Goal: Entertainment & Leisure: Browse casually

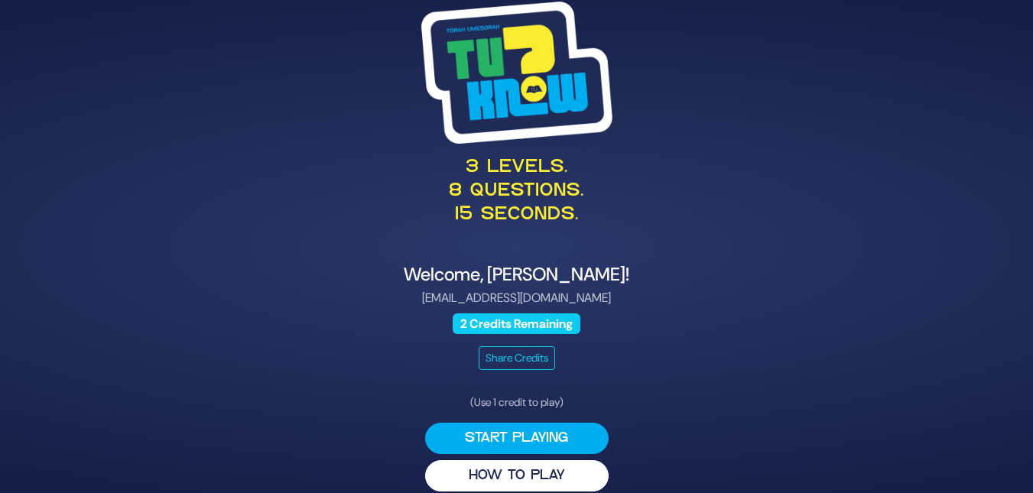
scroll to position [17, 0]
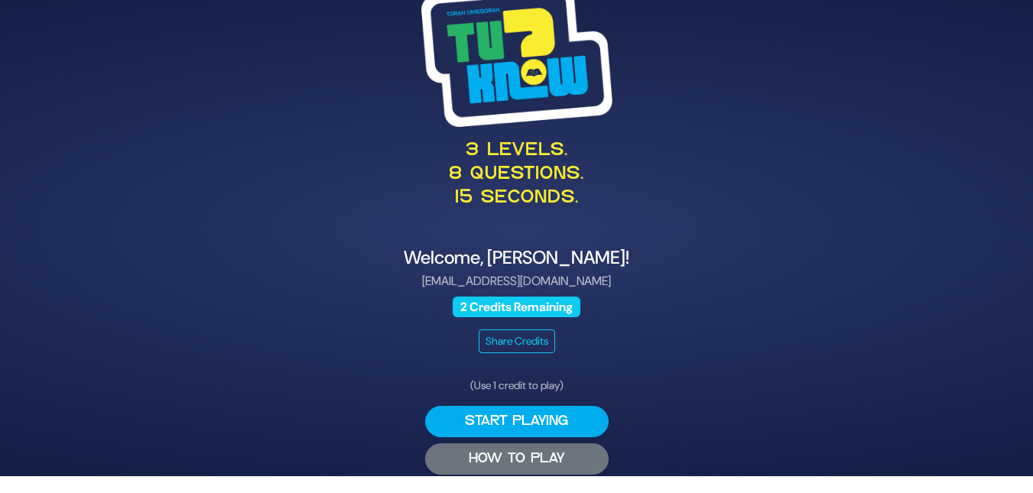
click at [469, 458] on button "HOW TO PLAY" at bounding box center [516, 458] width 183 height 31
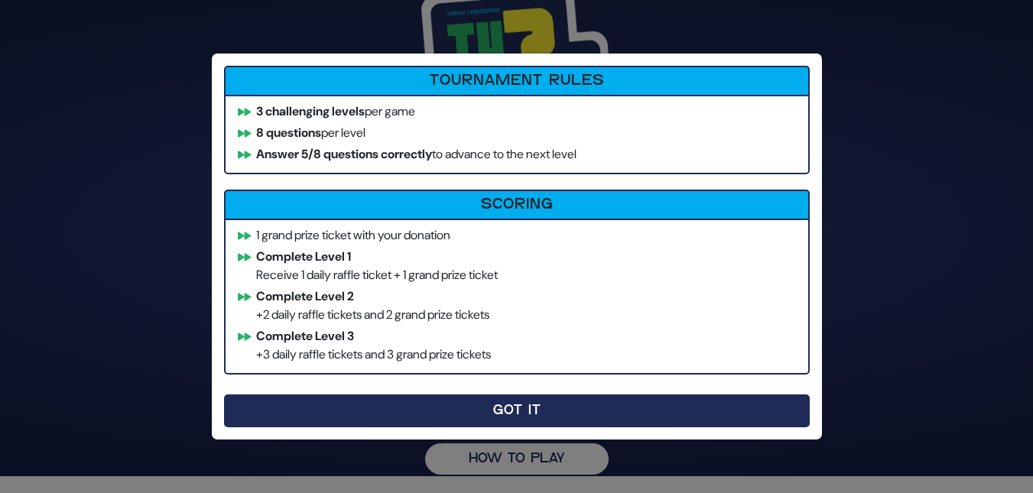
click at [562, 411] on button "Got It" at bounding box center [517, 411] width 586 height 33
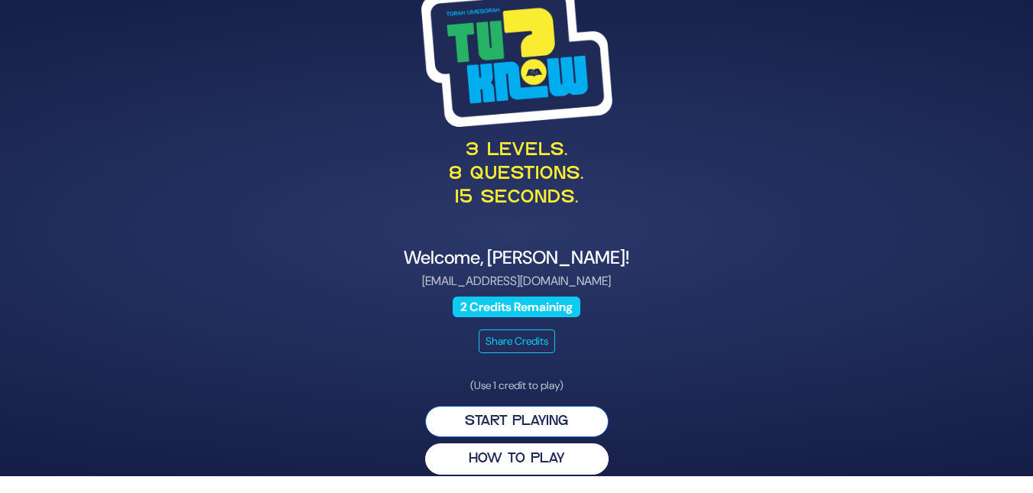
click at [505, 416] on button "Start Playing" at bounding box center [516, 421] width 183 height 31
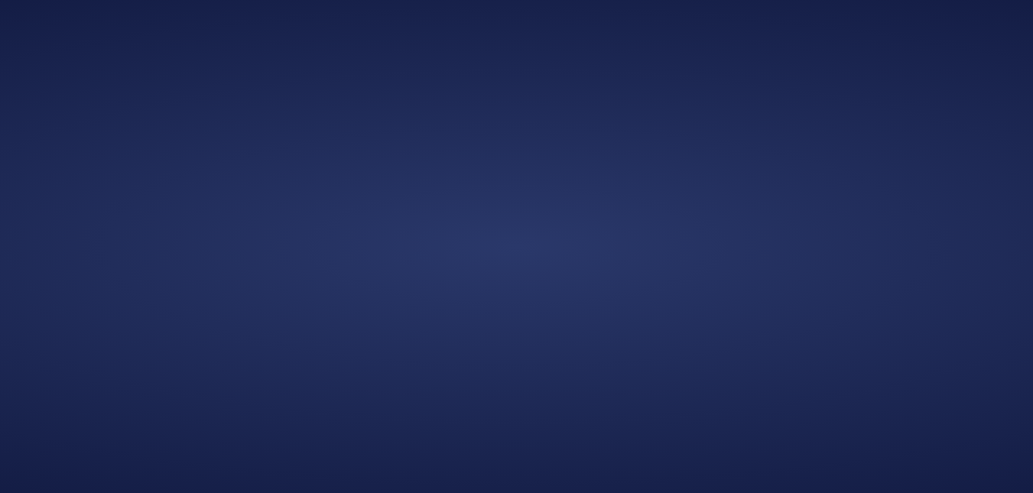
scroll to position [0, 0]
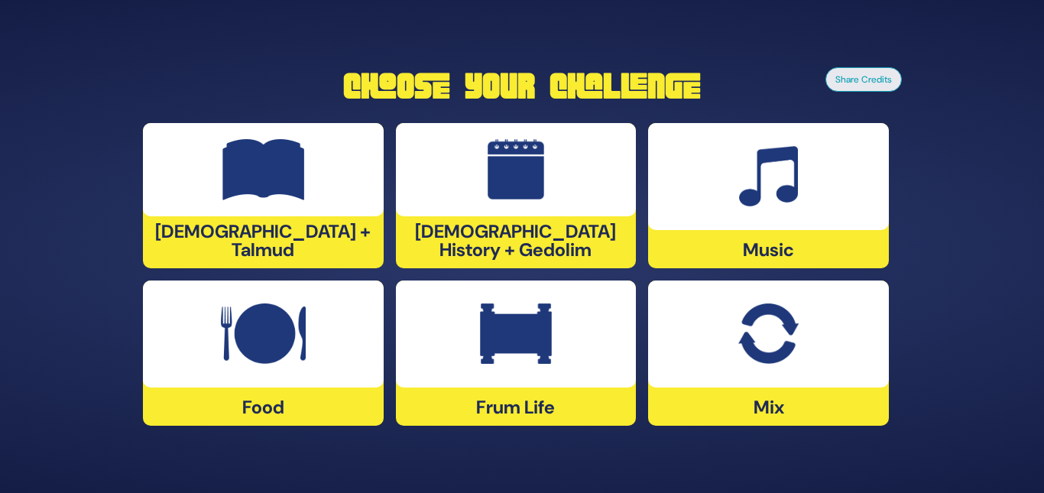
click at [751, 381] on div at bounding box center [768, 334] width 241 height 107
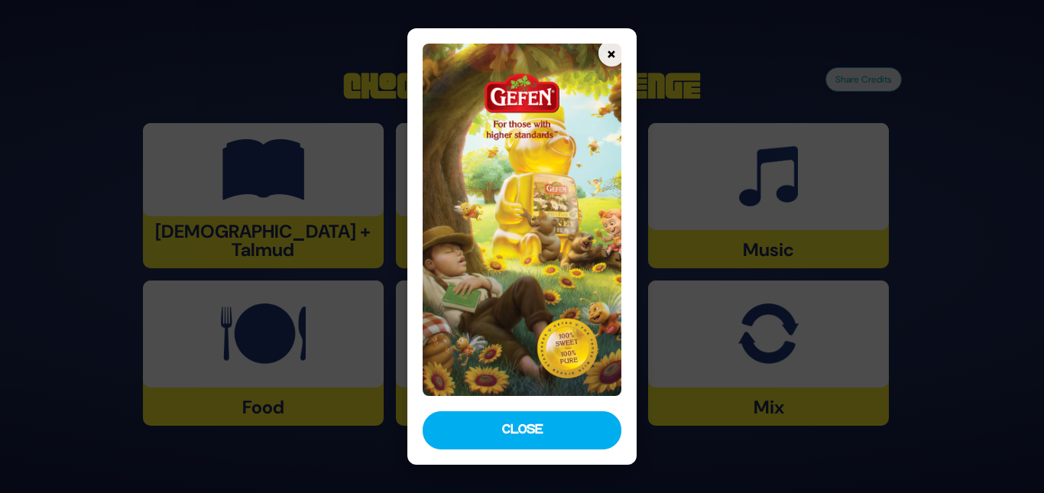
click at [569, 320] on img at bounding box center [522, 220] width 198 height 352
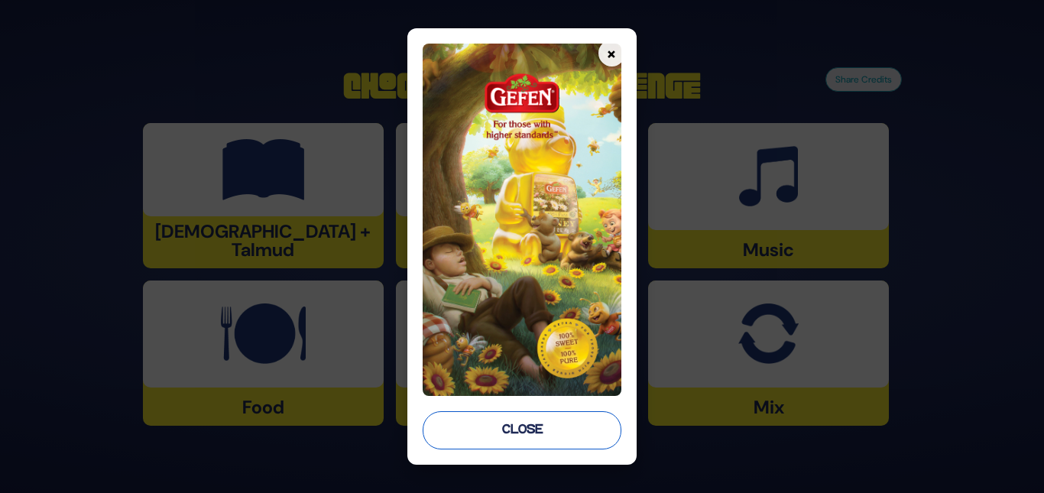
click at [596, 423] on button "Close" at bounding box center [522, 430] width 198 height 38
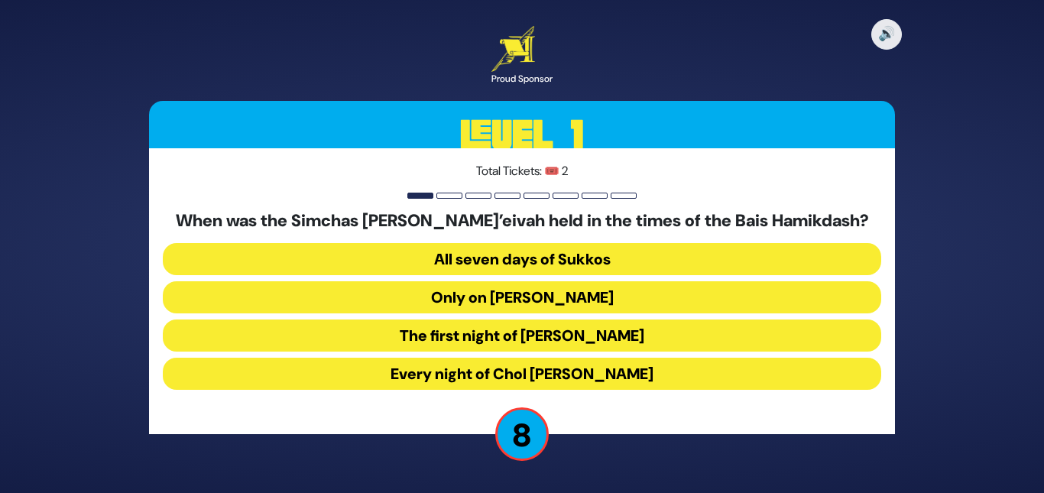
click at [644, 375] on button "Every night of Chol Hamoed Sukkos" at bounding box center [522, 374] width 719 height 32
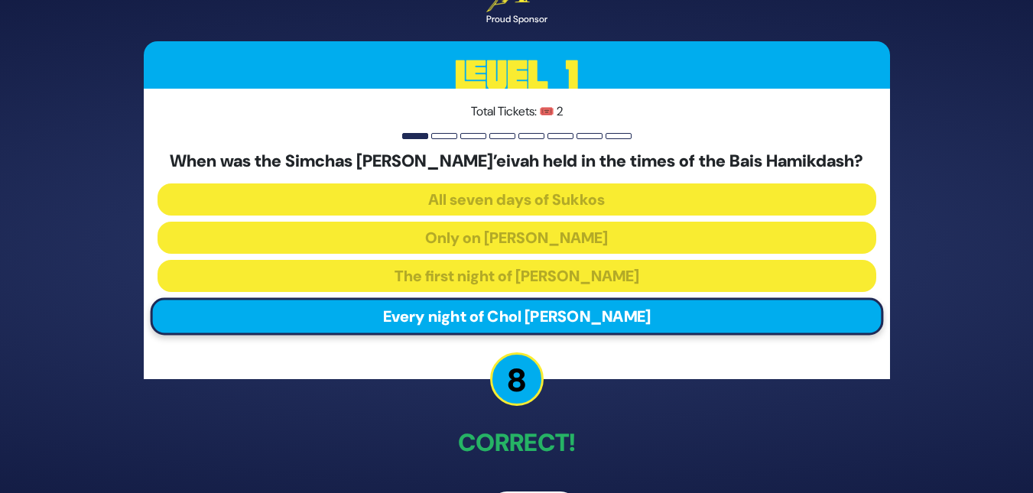
scroll to position [52, 0]
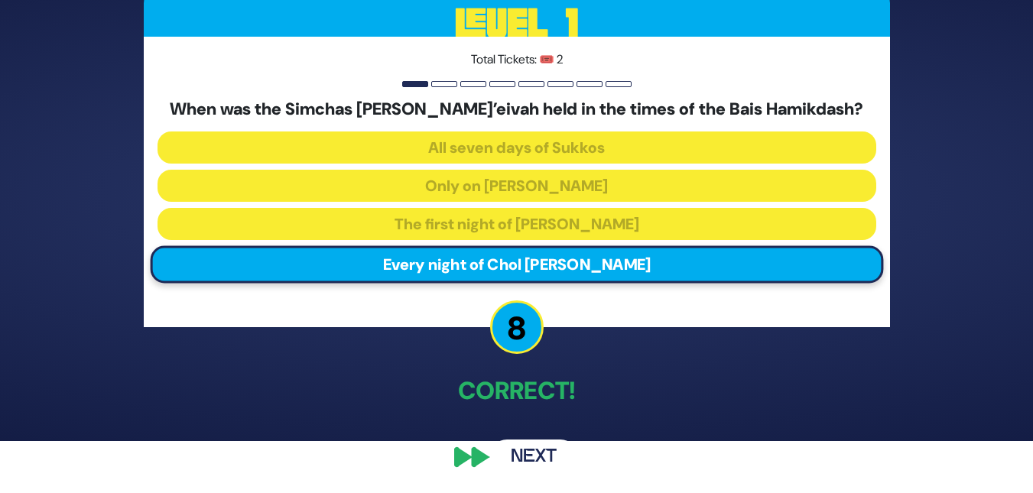
click at [547, 453] on button "Next" at bounding box center [533, 457] width 89 height 35
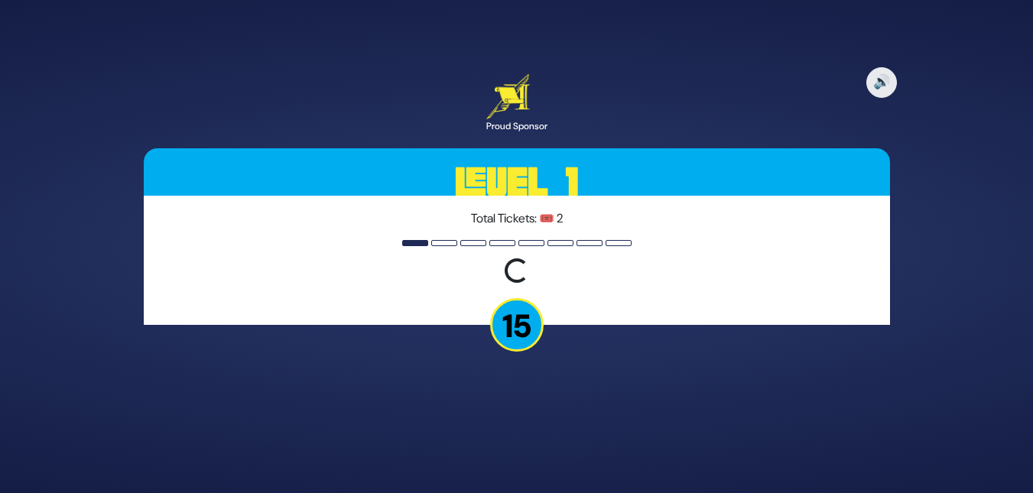
scroll to position [0, 0]
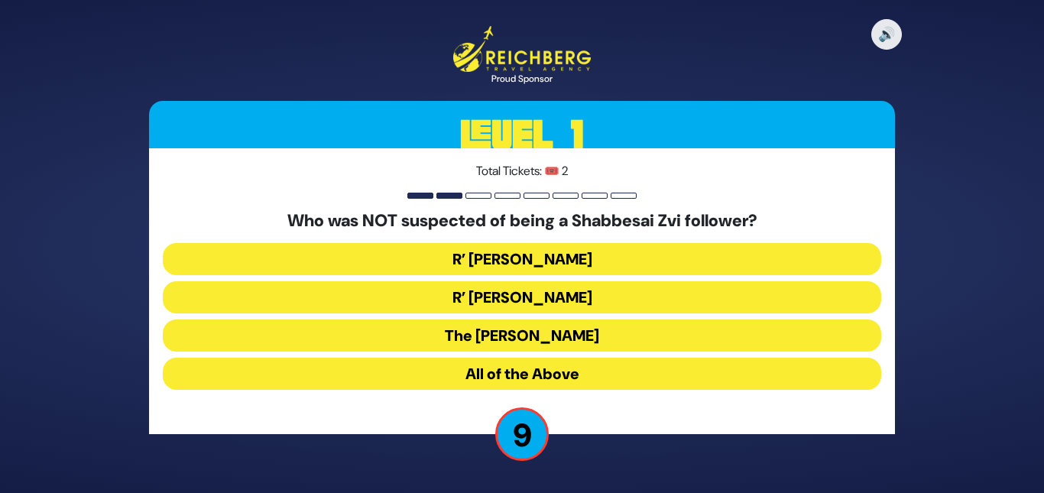
click at [511, 369] on button "All of the Above" at bounding box center [522, 374] width 719 height 32
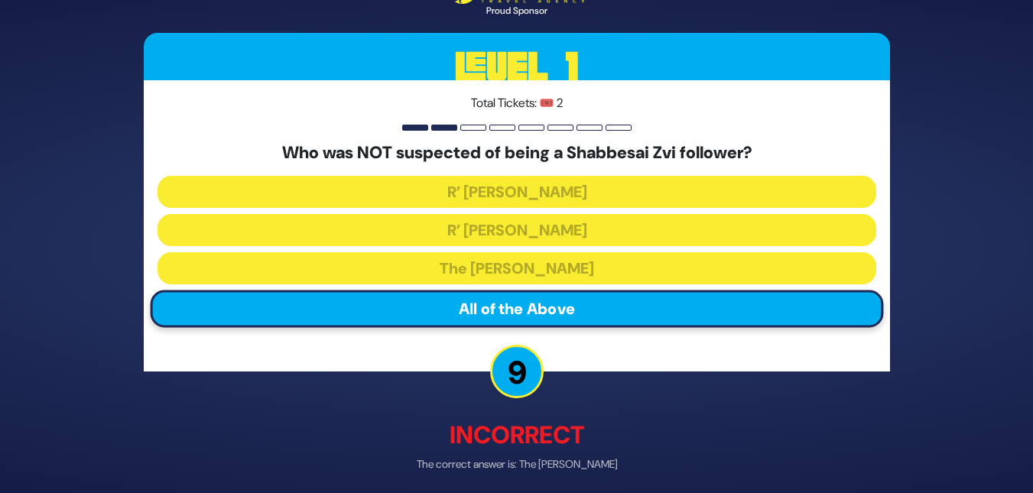
click at [596, 443] on p "Incorrect" at bounding box center [517, 434] width 746 height 37
click at [524, 390] on p "9" at bounding box center [517, 371] width 54 height 54
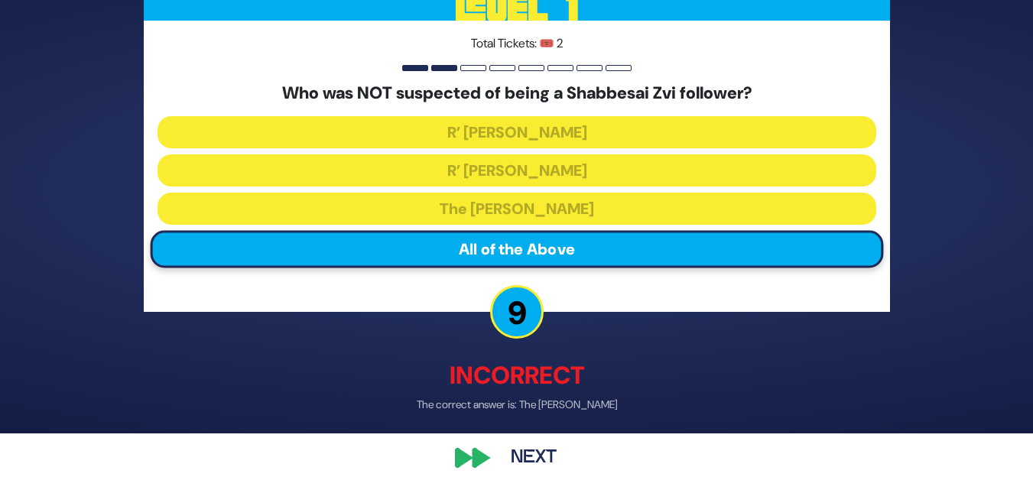
click at [543, 456] on button "Next" at bounding box center [533, 457] width 89 height 35
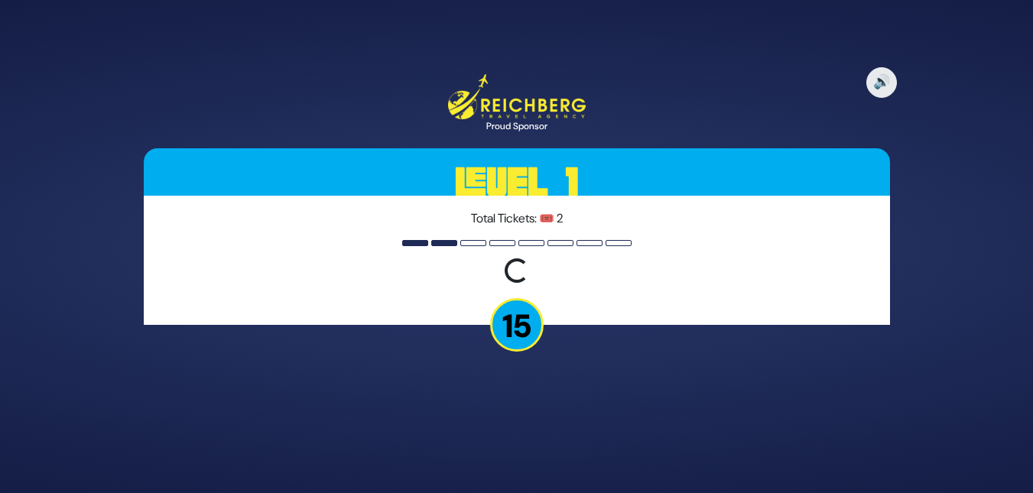
scroll to position [0, 0]
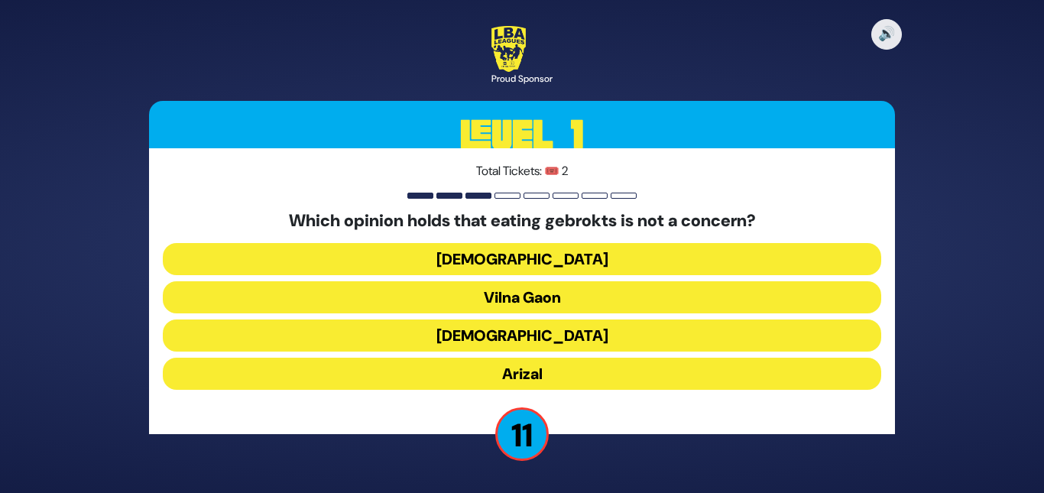
click at [541, 292] on button "Vilna Gaon" at bounding box center [522, 297] width 719 height 32
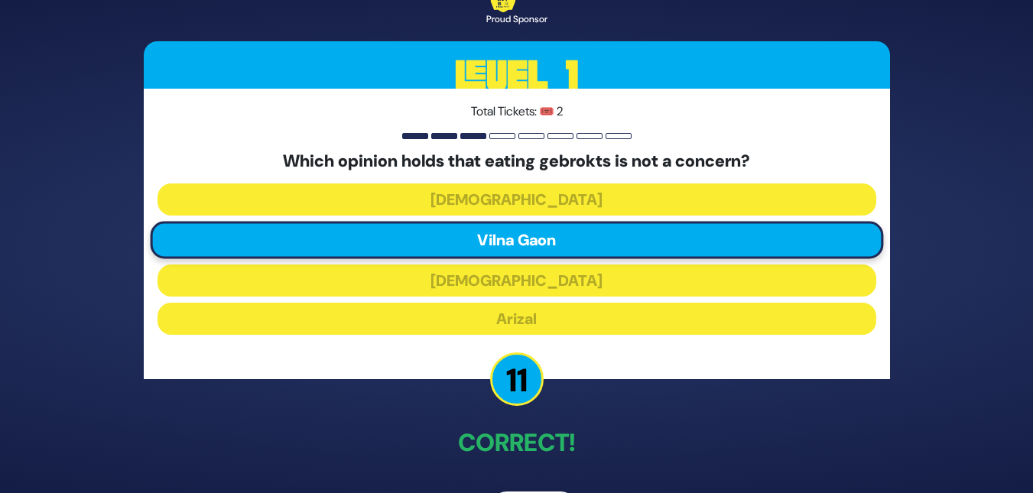
scroll to position [52, 0]
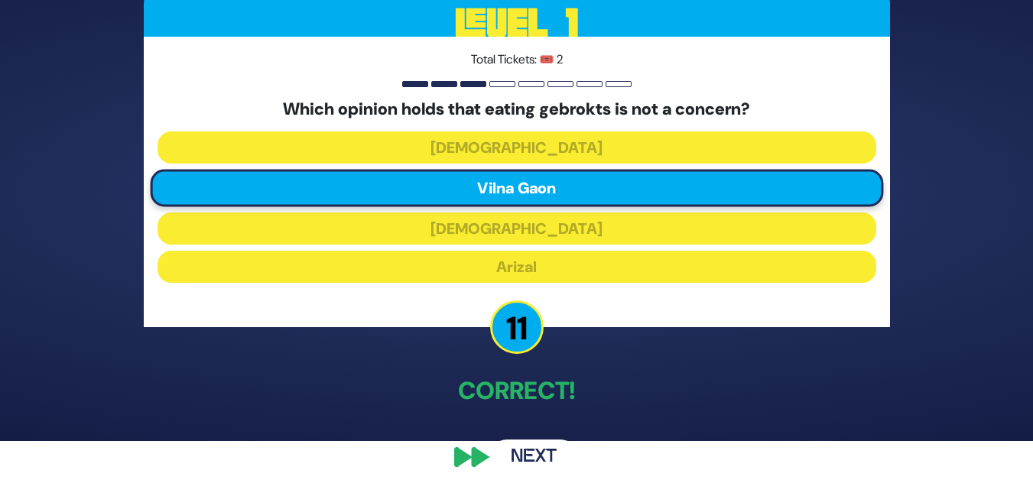
click at [547, 461] on button "Next" at bounding box center [533, 457] width 89 height 35
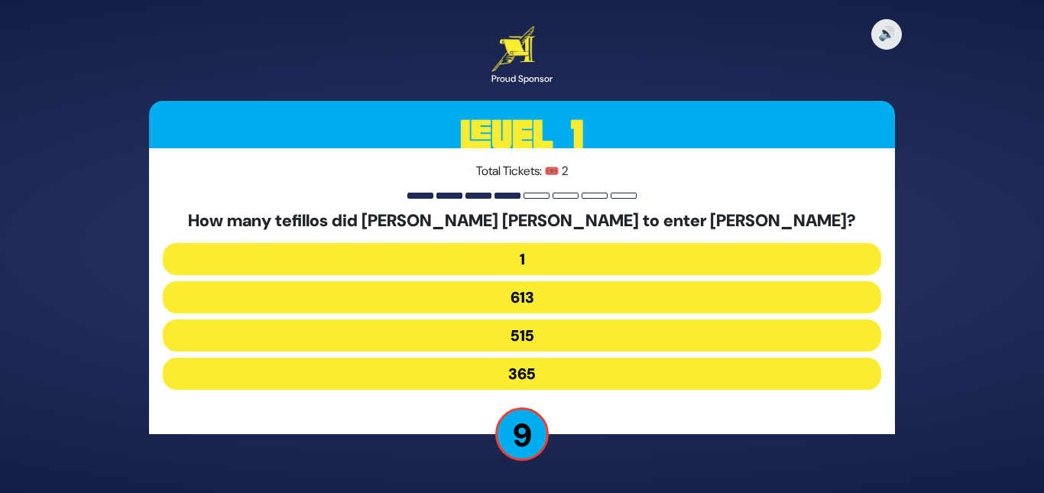
click at [535, 252] on button "1" at bounding box center [522, 259] width 719 height 32
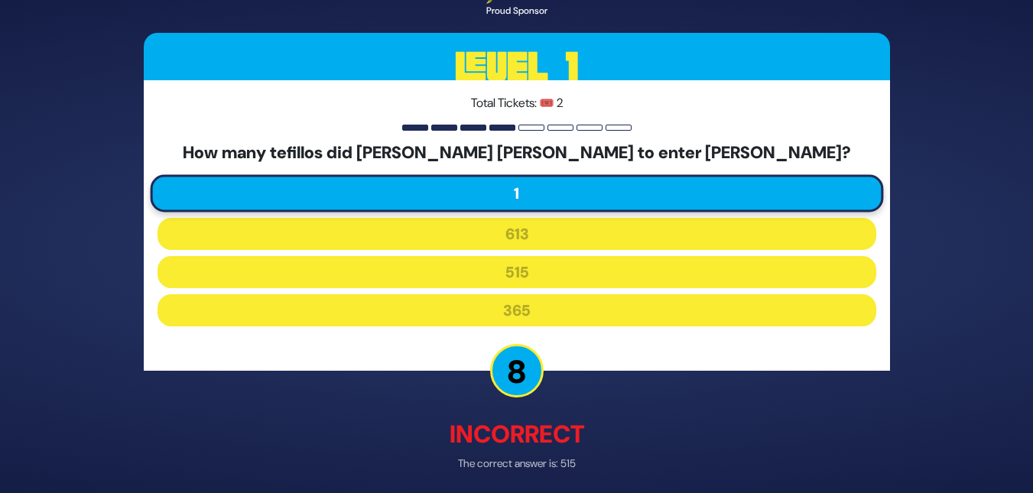
click at [539, 478] on div "🔊 Proud Sponsor Level 1 Total Tickets: 🎟️ 2 How many tefillos did Moshe Rabbein…" at bounding box center [516, 246] width 783 height 613
click at [773, 376] on div "🔊 Proud Sponsor Level 1 Total Tickets: 🎟️ 2 How many tefillos did Moshe Rabbein…" at bounding box center [516, 246] width 783 height 613
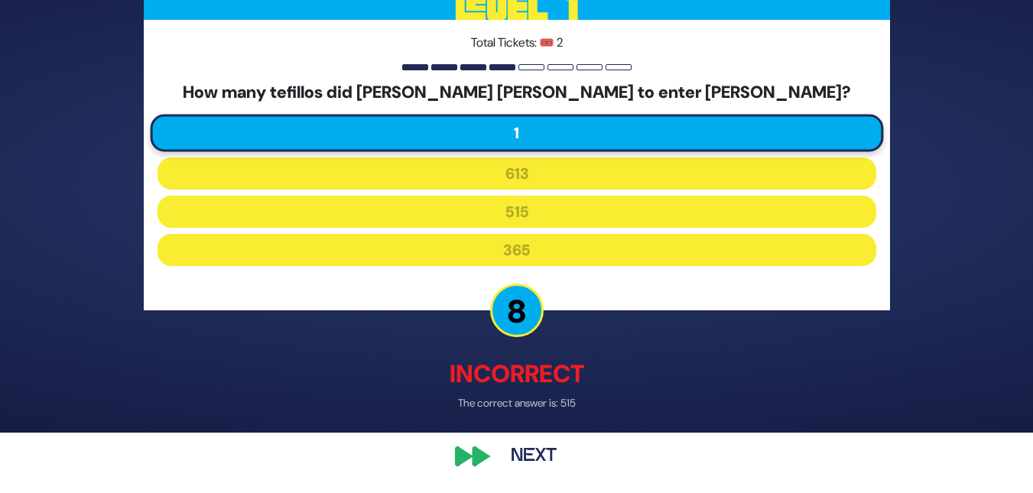
click at [542, 456] on button "Next" at bounding box center [533, 457] width 89 height 35
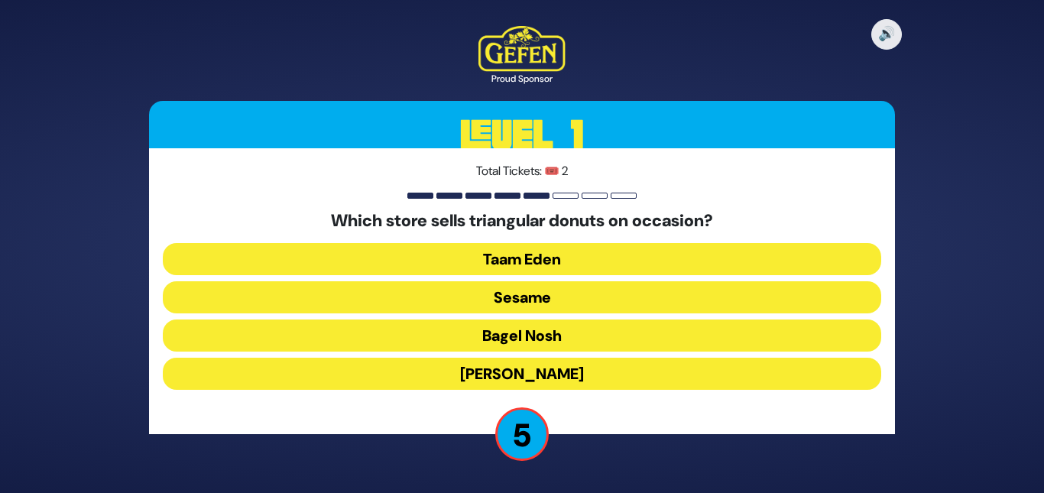
click at [537, 303] on button "Sesame" at bounding box center [522, 297] width 719 height 32
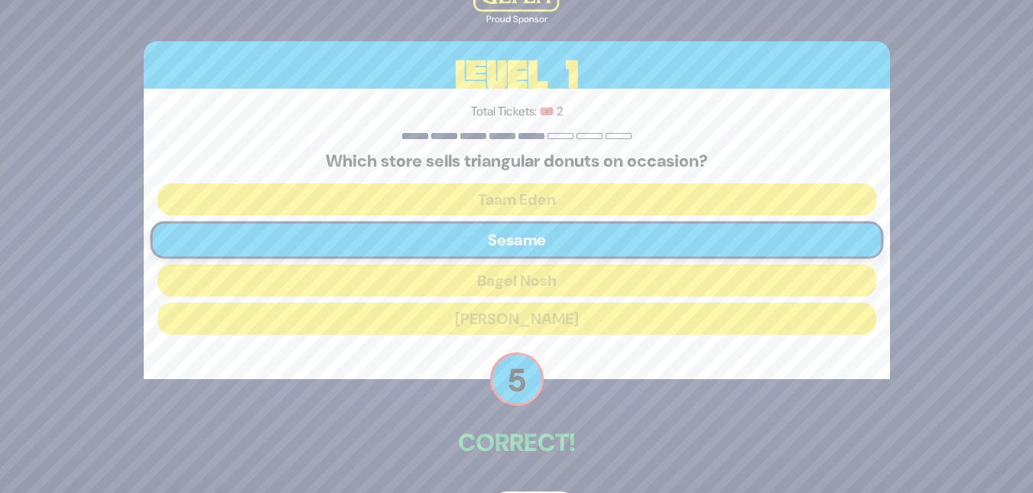
click at [548, 485] on div "🔊 Proud Sponsor Level 1 Total Tickets: 🎟️ 2 Which store sells triangular donuts…" at bounding box center [516, 246] width 783 height 597
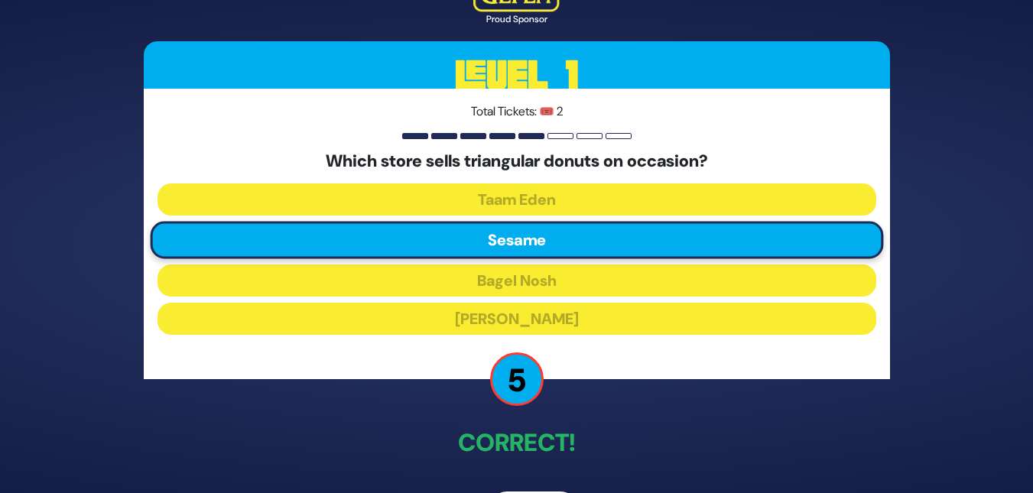
scroll to position [52, 0]
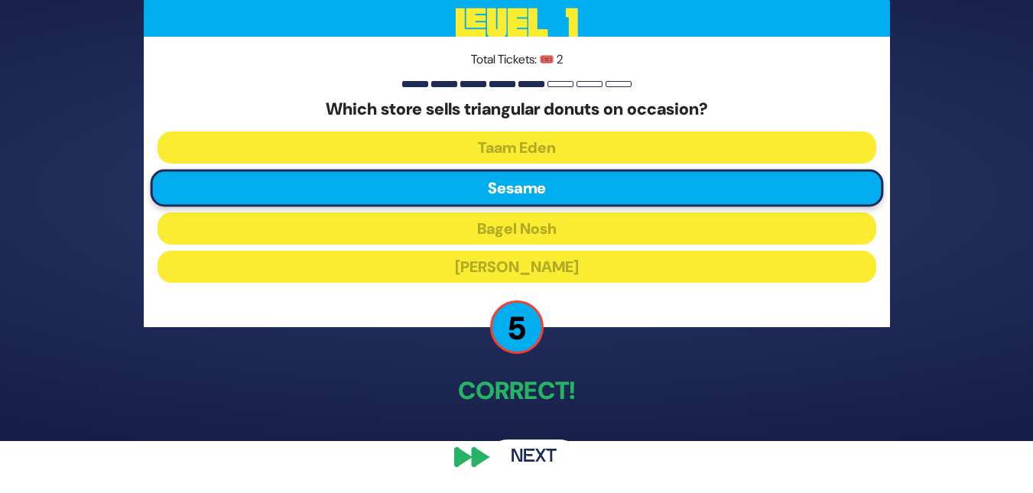
click at [520, 460] on button "Next" at bounding box center [533, 457] width 89 height 35
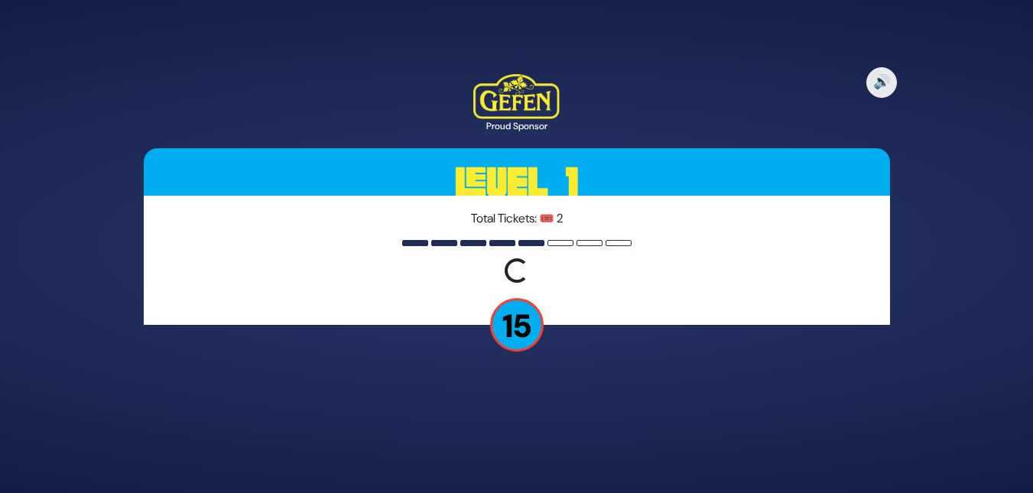
scroll to position [0, 0]
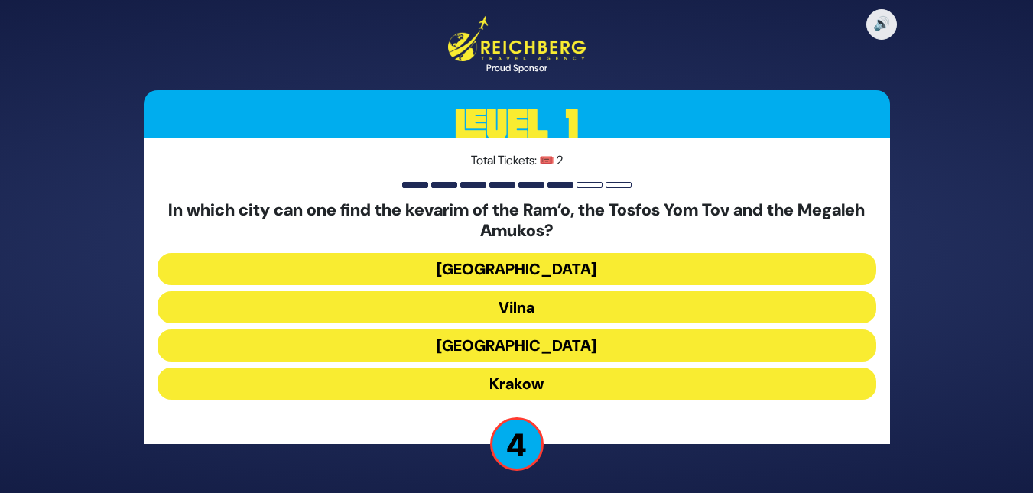
click at [542, 346] on button "Lublin" at bounding box center [516, 346] width 719 height 32
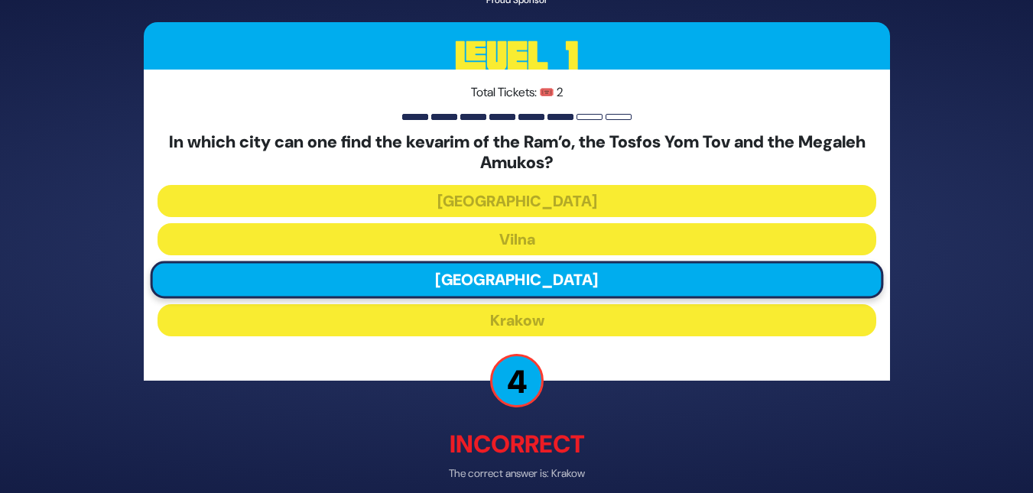
click at [544, 459] on p "Incorrect" at bounding box center [517, 445] width 746 height 37
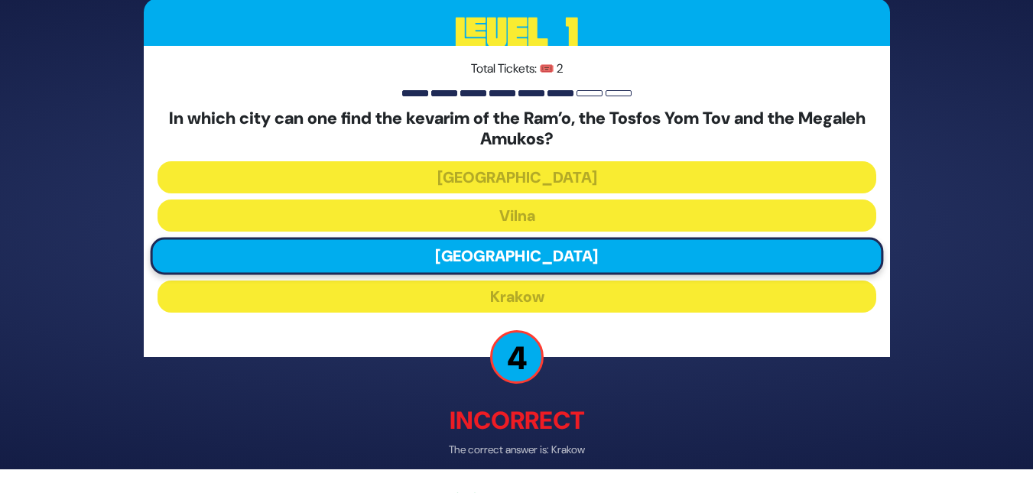
scroll to position [70, 0]
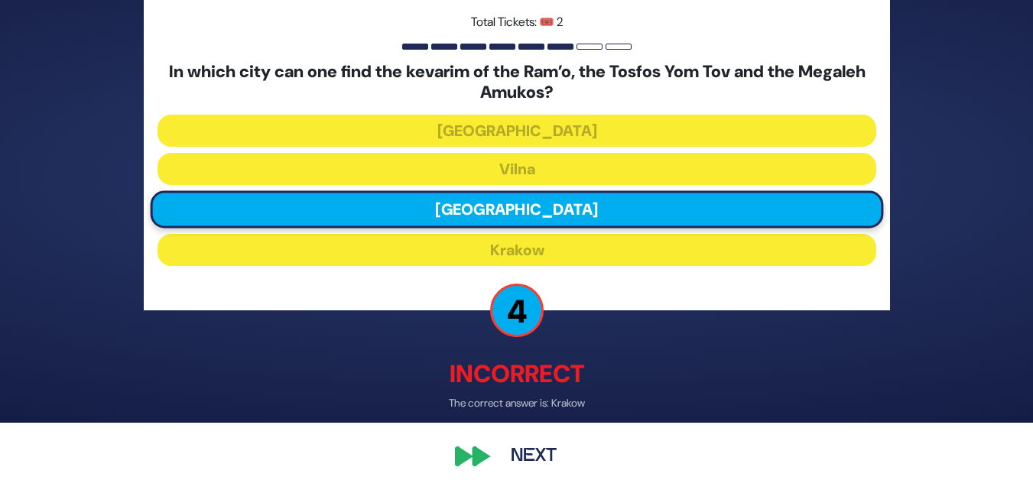
click at [543, 462] on button "Next" at bounding box center [533, 457] width 89 height 35
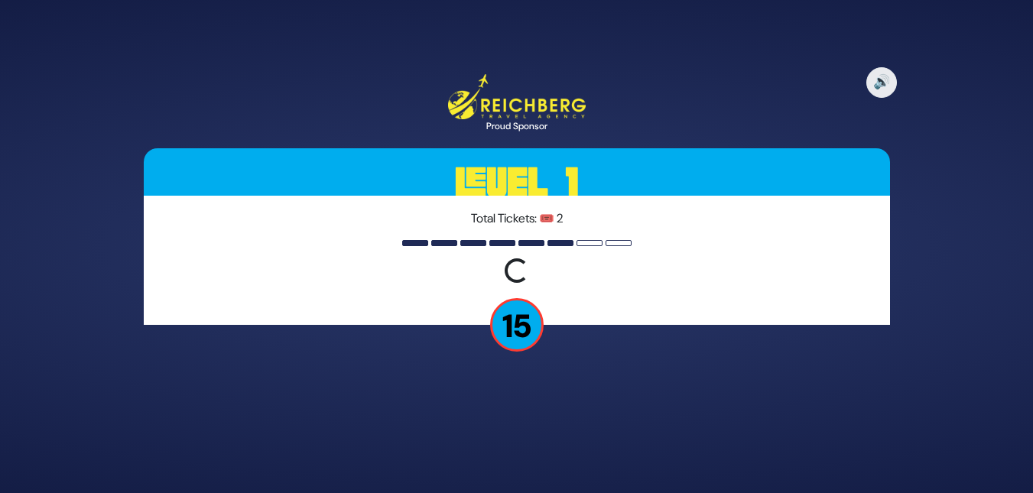
scroll to position [0, 0]
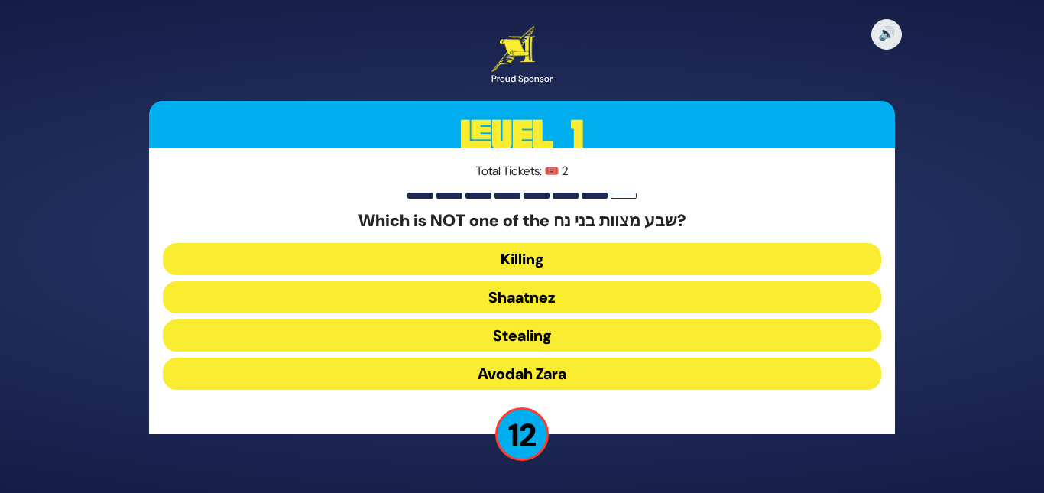
click at [460, 297] on button "Shaatnez" at bounding box center [522, 297] width 719 height 32
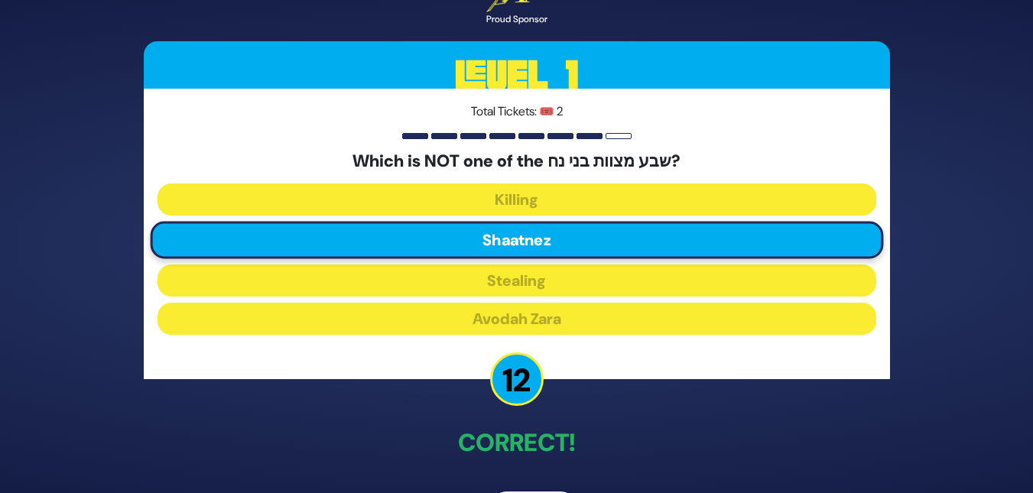
scroll to position [52, 0]
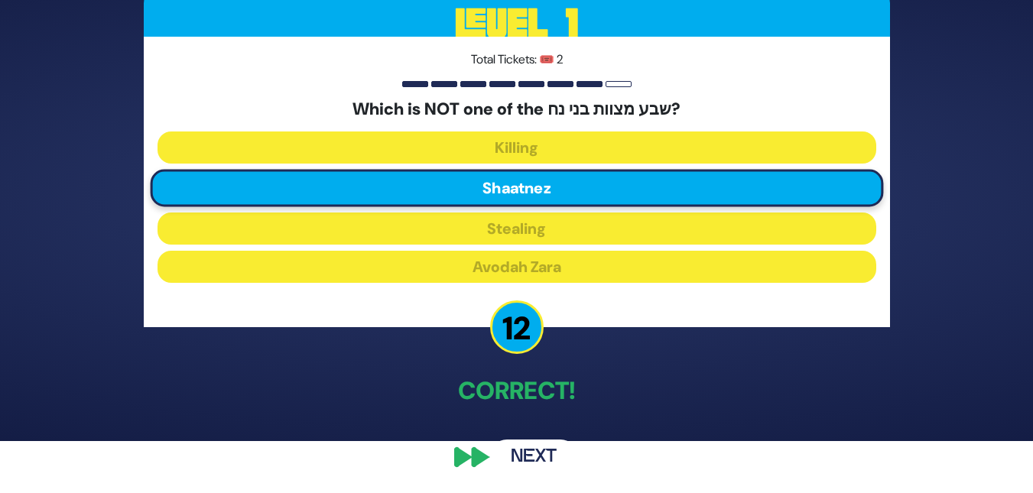
click at [513, 445] on button "Next" at bounding box center [533, 457] width 89 height 35
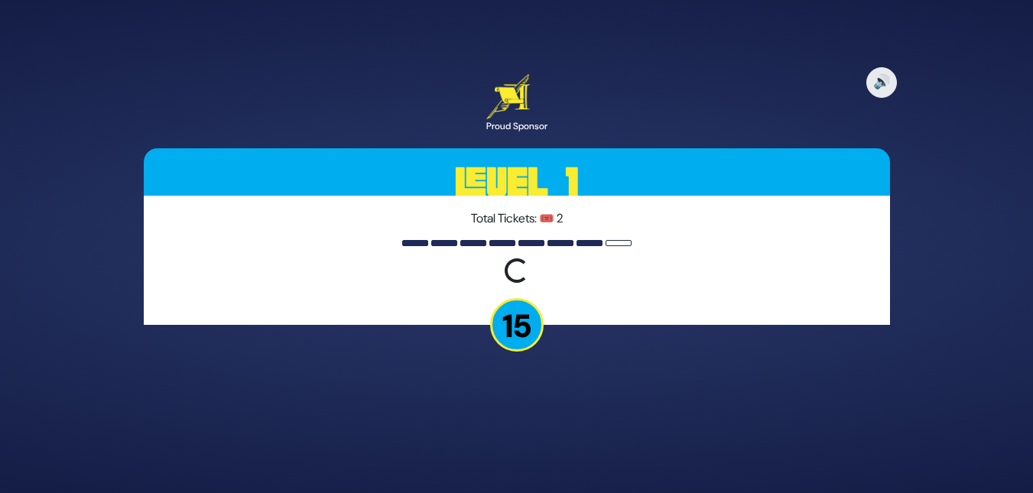
scroll to position [0, 0]
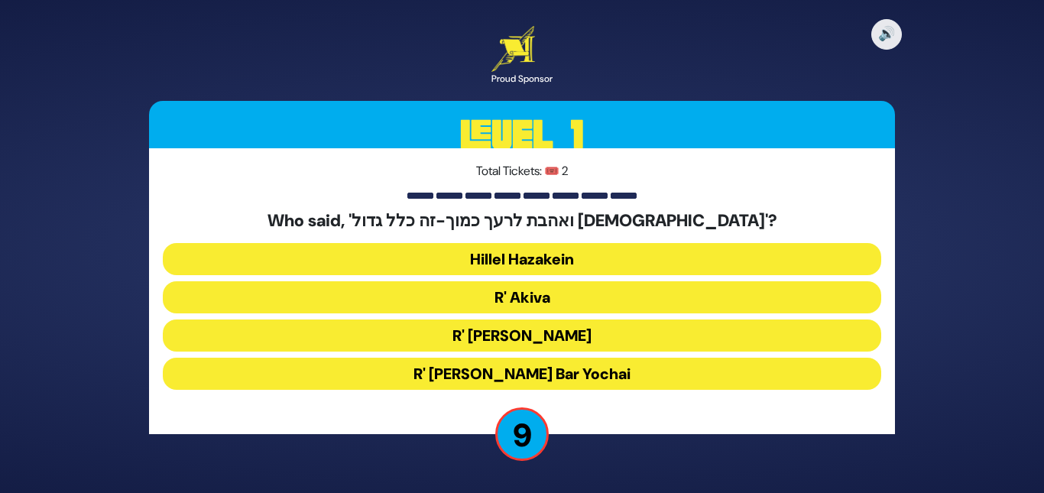
click at [532, 266] on button "Hillel Hazakein" at bounding box center [522, 259] width 719 height 32
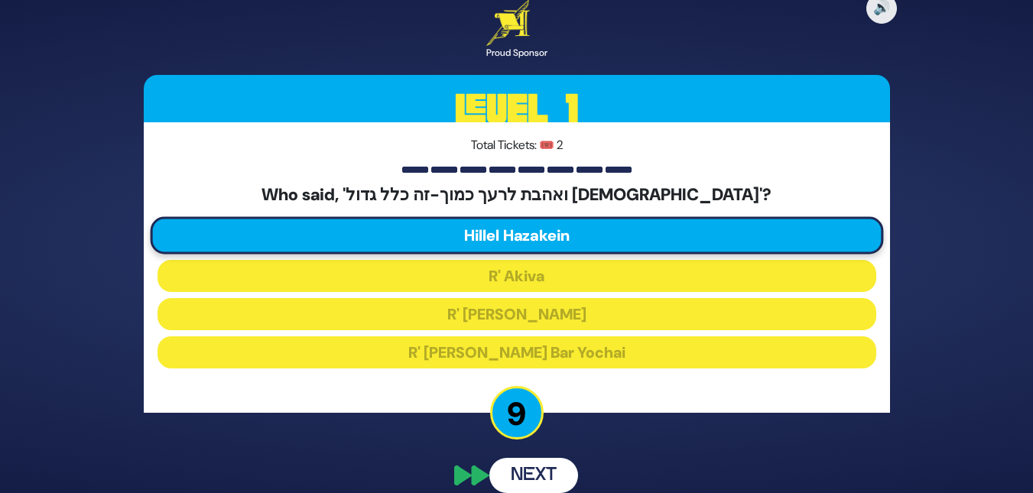
click at [540, 476] on button "Next" at bounding box center [533, 475] width 89 height 35
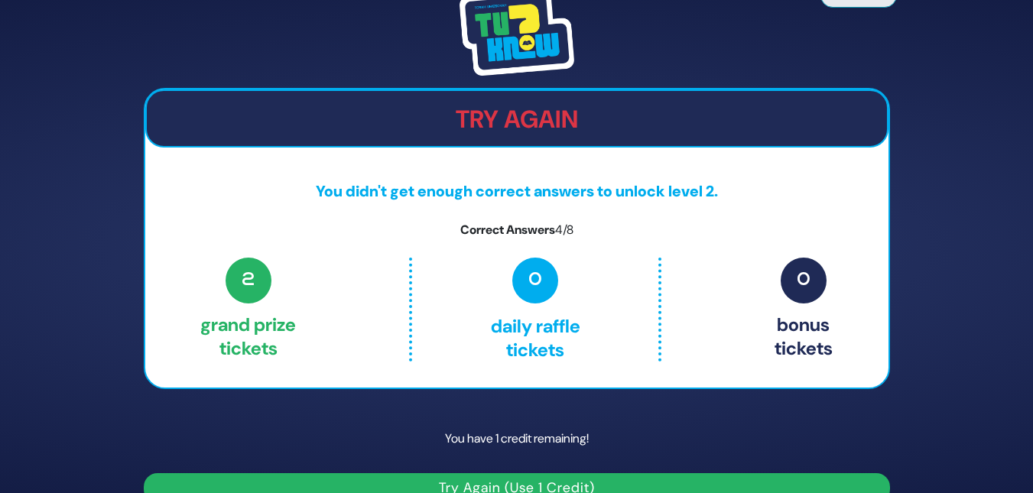
scroll to position [28, 0]
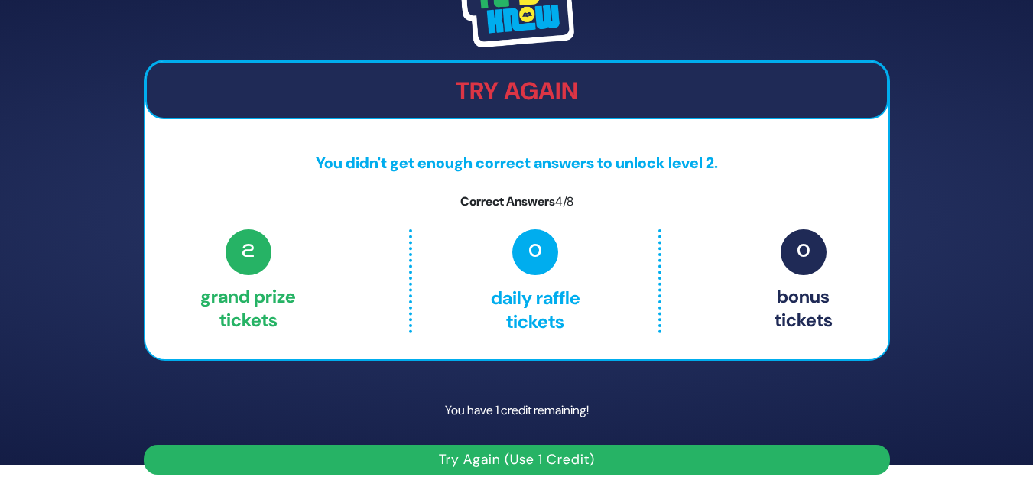
click at [580, 447] on button "Try Again (Use 1 Credit)" at bounding box center [517, 460] width 746 height 30
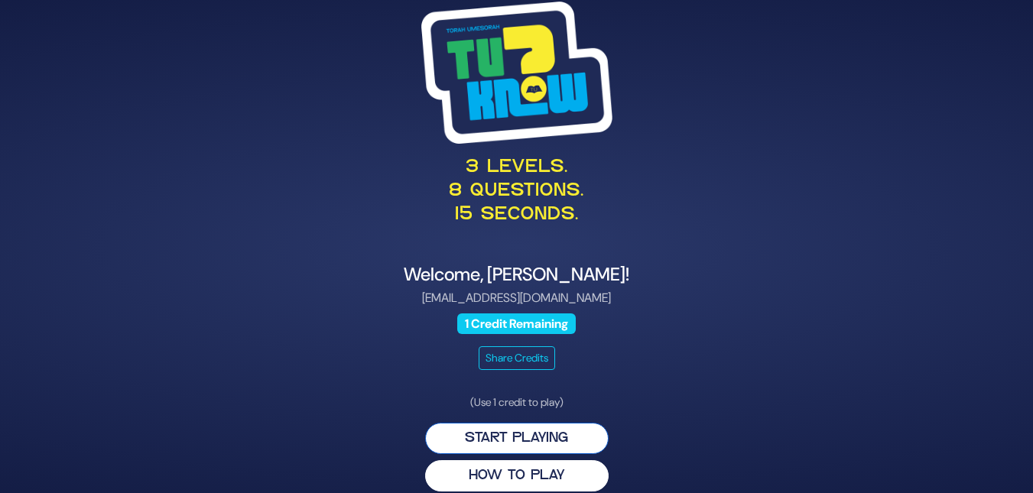
click at [567, 439] on button "Start Playing" at bounding box center [516, 438] width 183 height 31
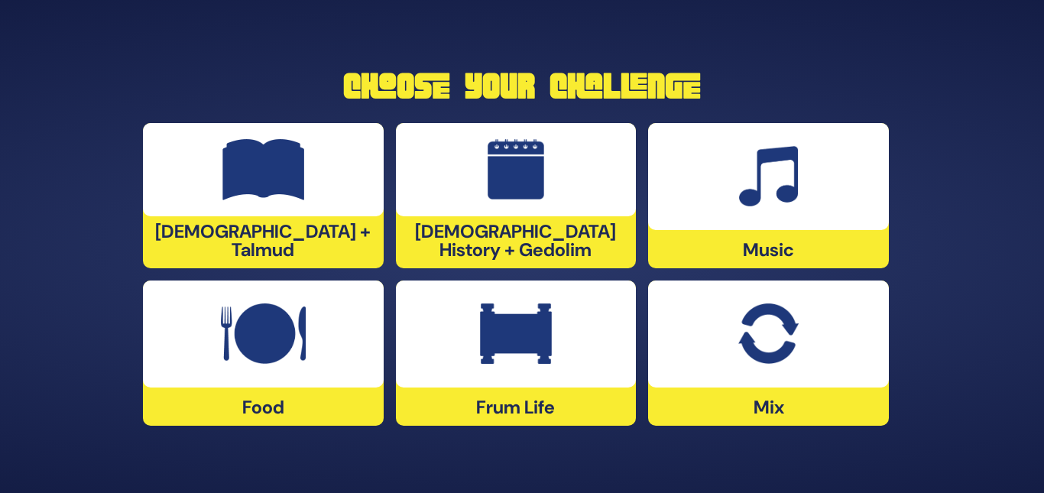
click at [738, 369] on div at bounding box center [768, 334] width 241 height 107
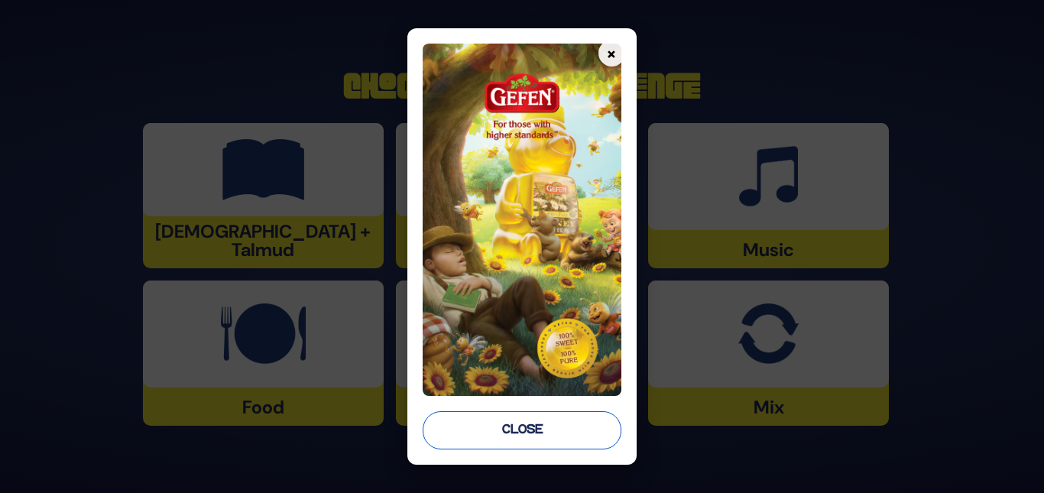
click at [577, 425] on button "Close" at bounding box center [522, 430] width 198 height 38
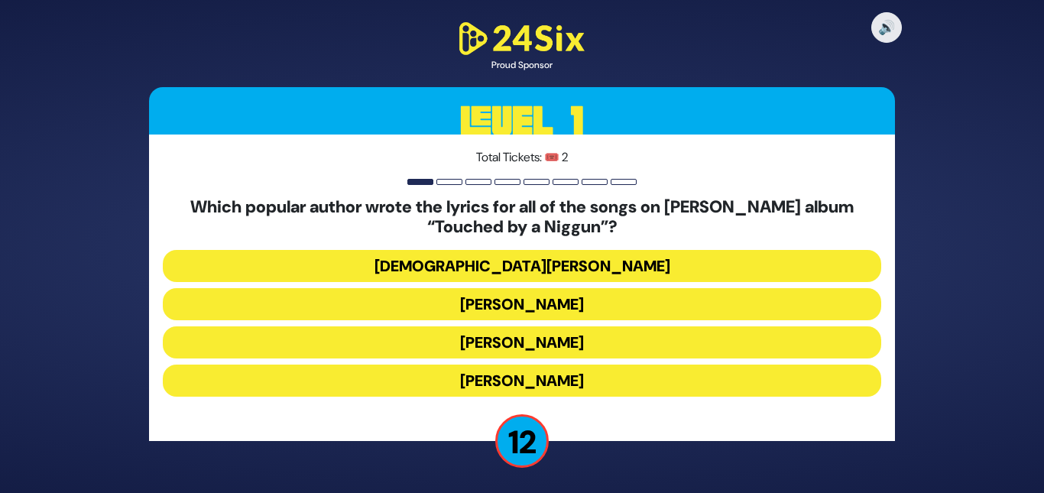
click at [502, 257] on button "[DEMOGRAPHIC_DATA][PERSON_NAME]" at bounding box center [522, 266] width 719 height 32
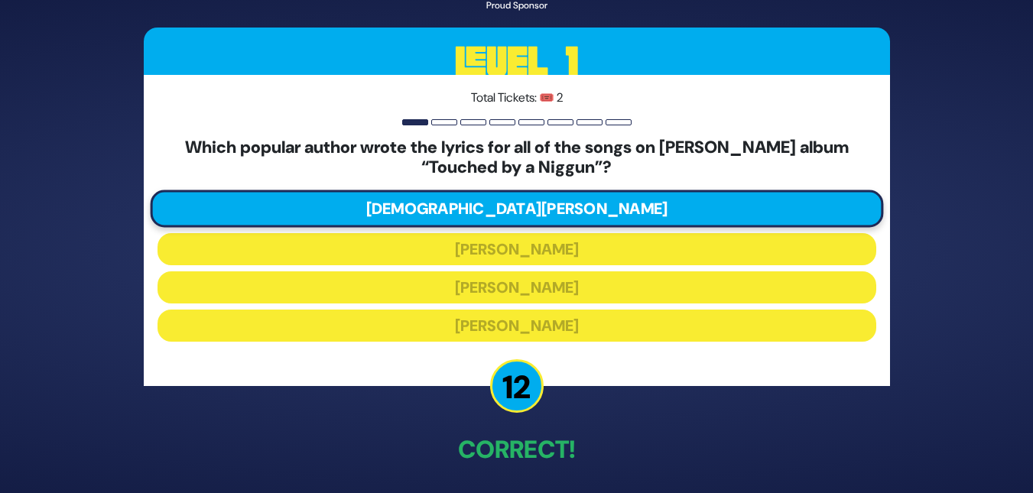
scroll to position [59, 0]
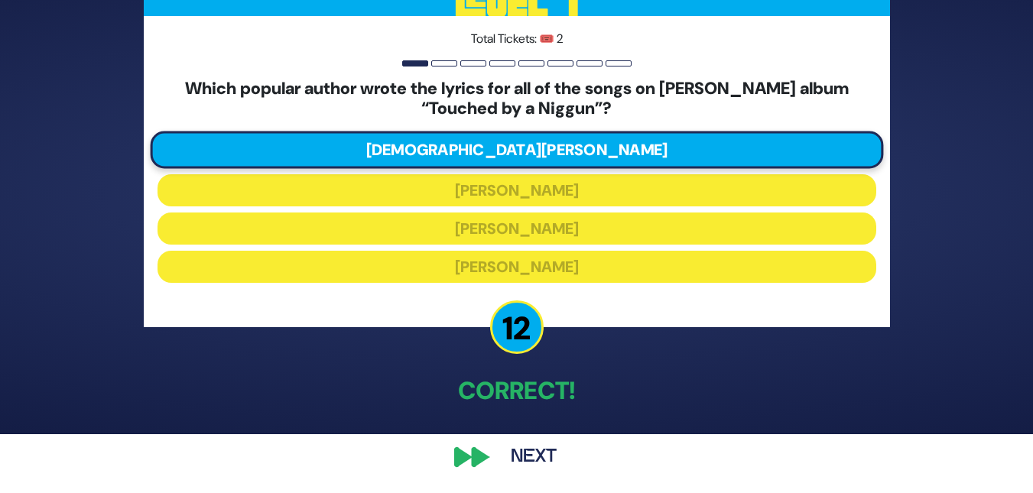
click at [537, 450] on button "Next" at bounding box center [533, 457] width 89 height 35
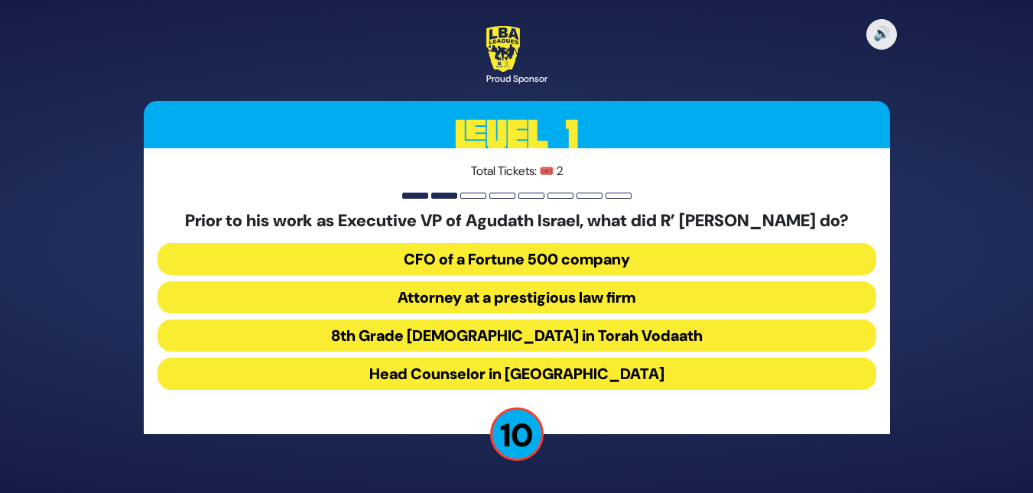
click at [446, 304] on button "Attorney at a prestigious law firm" at bounding box center [516, 297] width 719 height 32
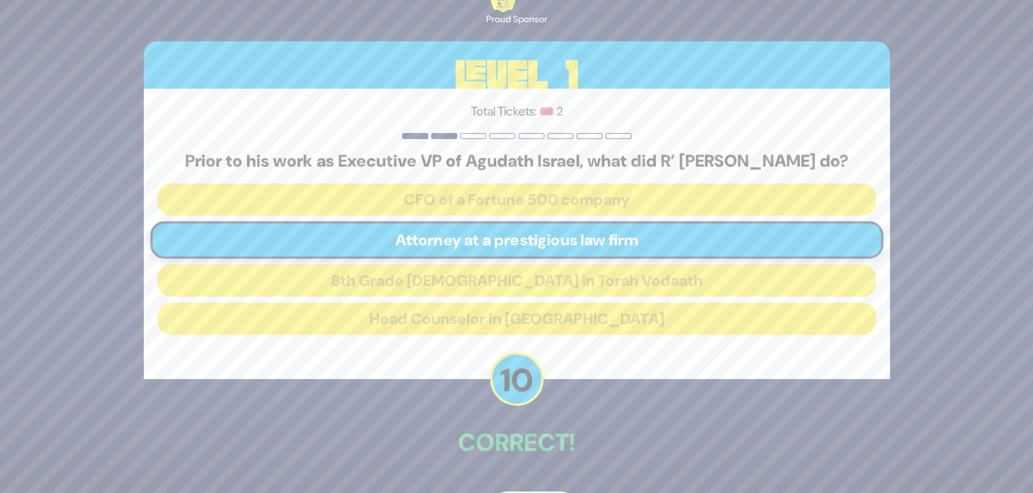
scroll to position [42, 0]
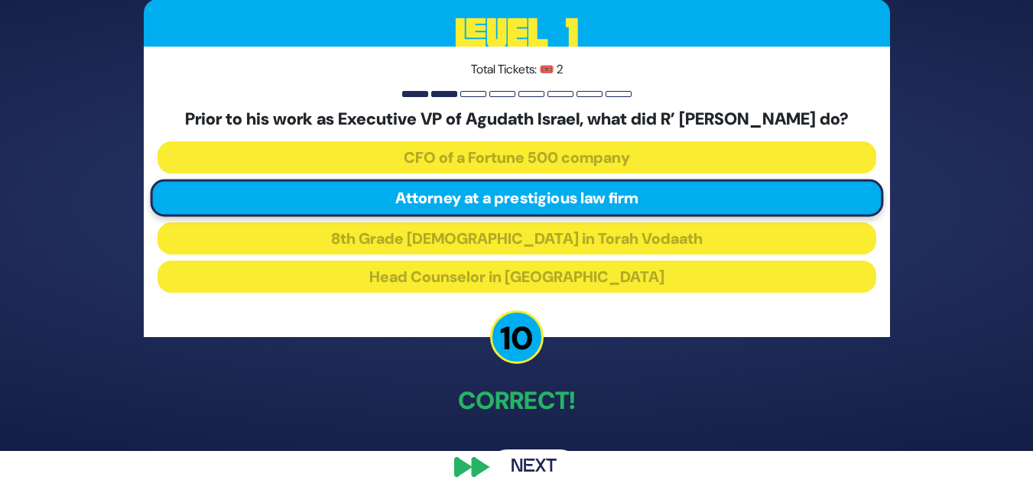
click at [531, 473] on button "Next" at bounding box center [533, 467] width 89 height 35
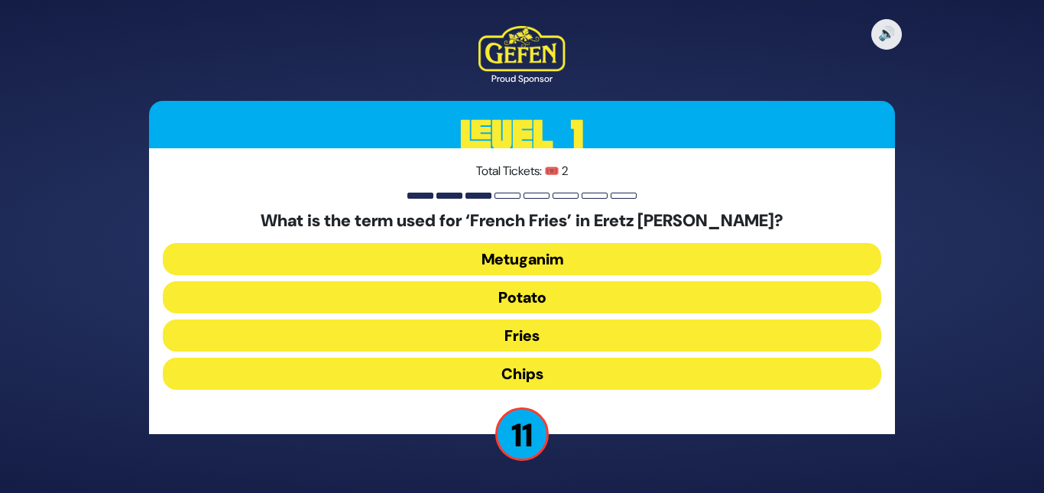
click at [534, 378] on button "Chips" at bounding box center [522, 374] width 719 height 32
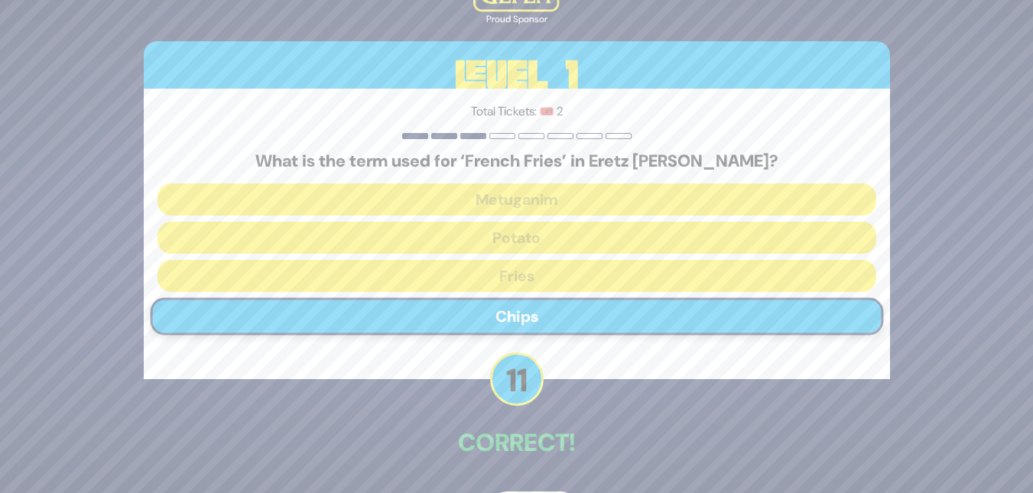
click at [535, 465] on div "🔊 Proud Sponsor Level 1 Total Tickets: 🎟️ 2 What is the term used for ‘French F…" at bounding box center [516, 246] width 783 height 597
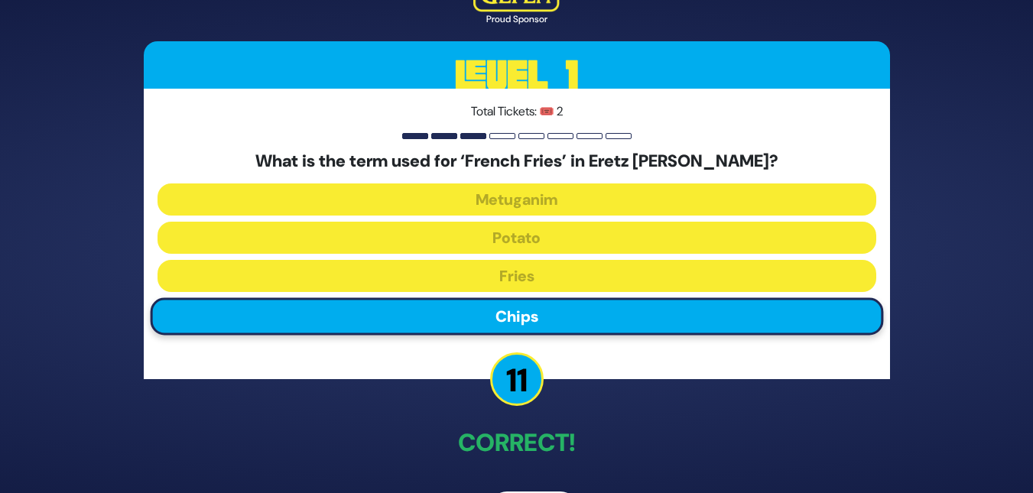
scroll to position [52, 0]
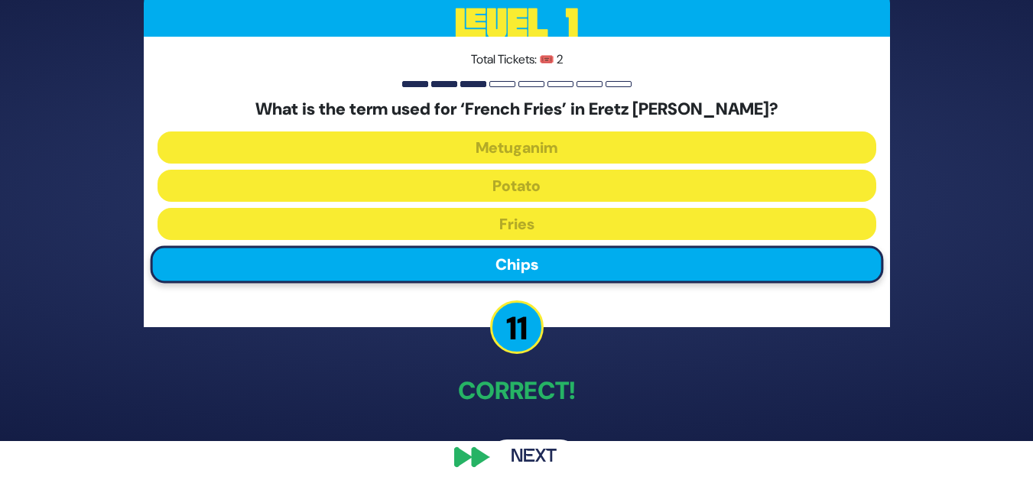
click at [541, 453] on button "Next" at bounding box center [533, 457] width 89 height 35
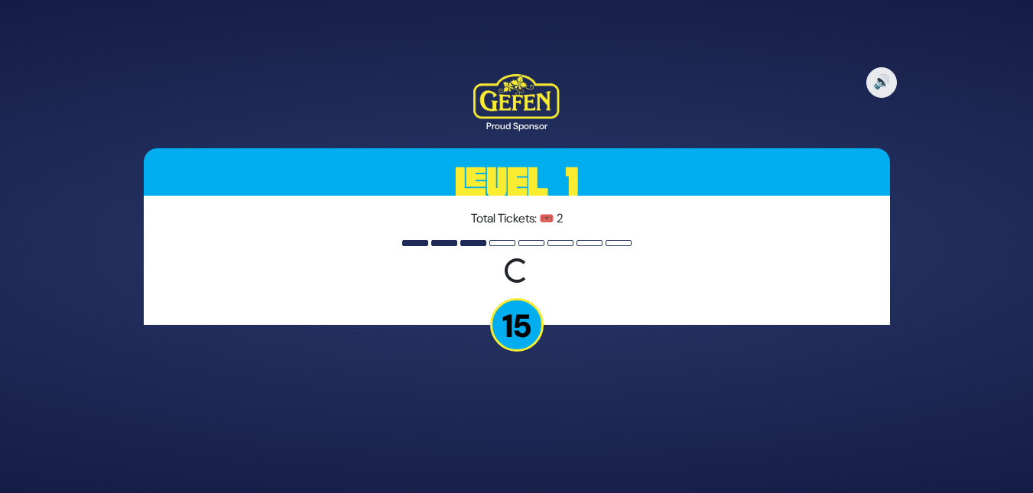
scroll to position [0, 0]
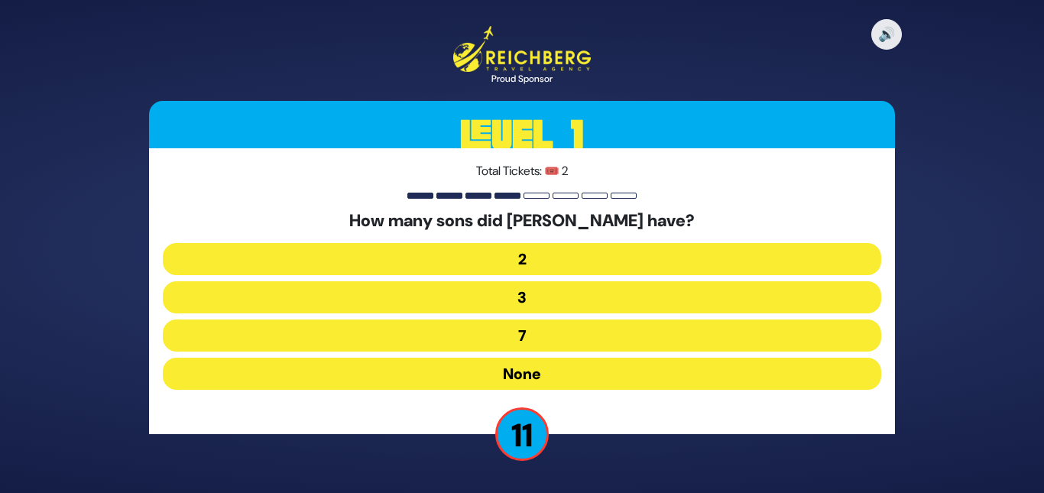
click at [531, 364] on button "None" at bounding box center [522, 374] width 719 height 32
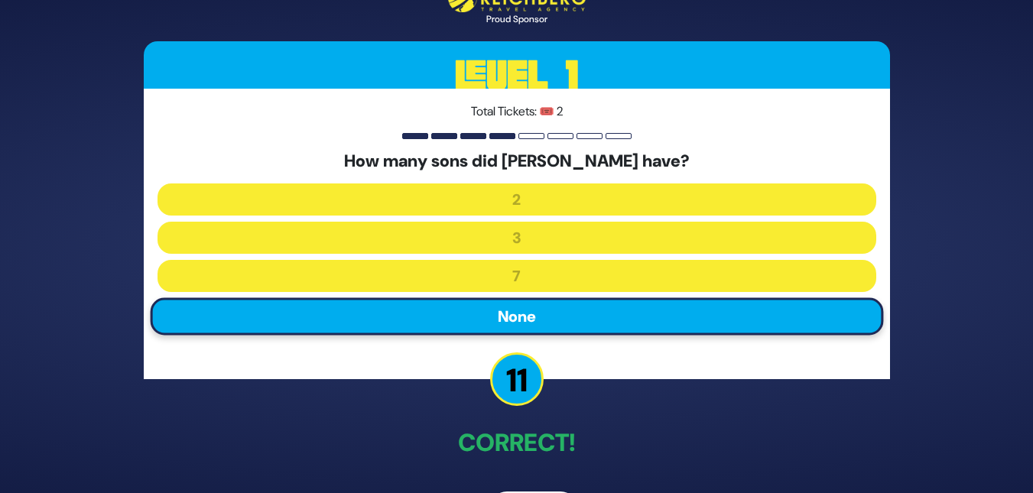
click at [544, 489] on div "🔊 Proud Sponsor Level 1 Total Tickets: 🎟️ 2 How many sons did [PERSON_NAME] hav…" at bounding box center [516, 246] width 783 height 597
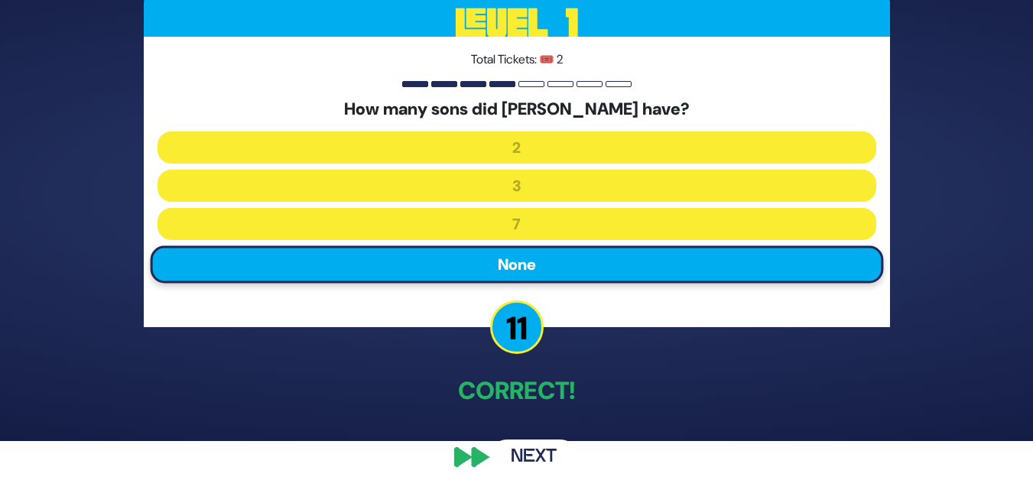
click at [546, 451] on button "Next" at bounding box center [533, 457] width 89 height 35
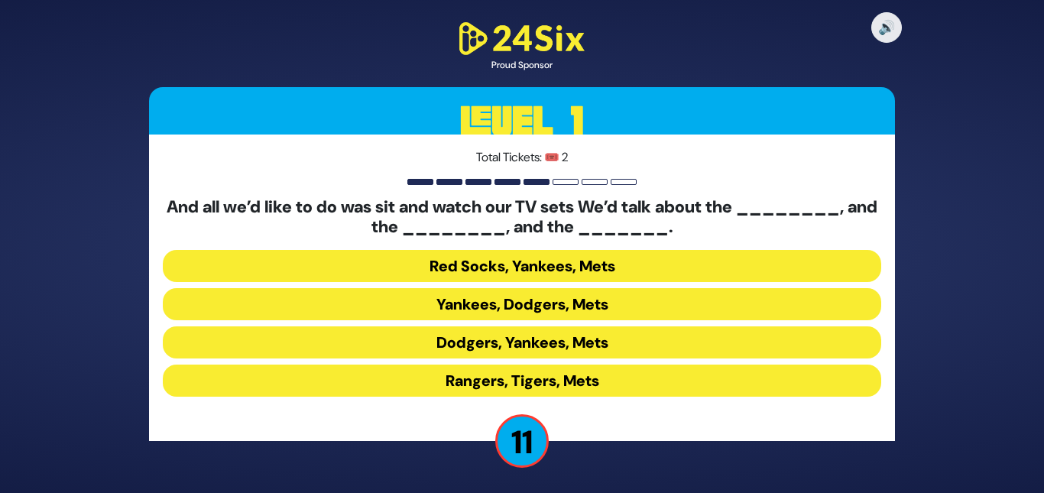
click at [463, 307] on button "Yankees, Dodgers, Mets" at bounding box center [522, 304] width 719 height 32
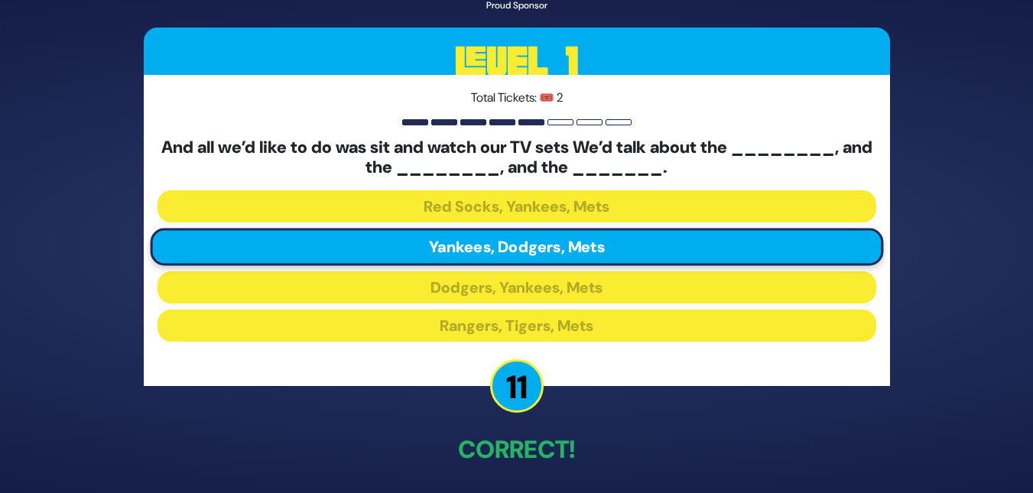
scroll to position [59, 0]
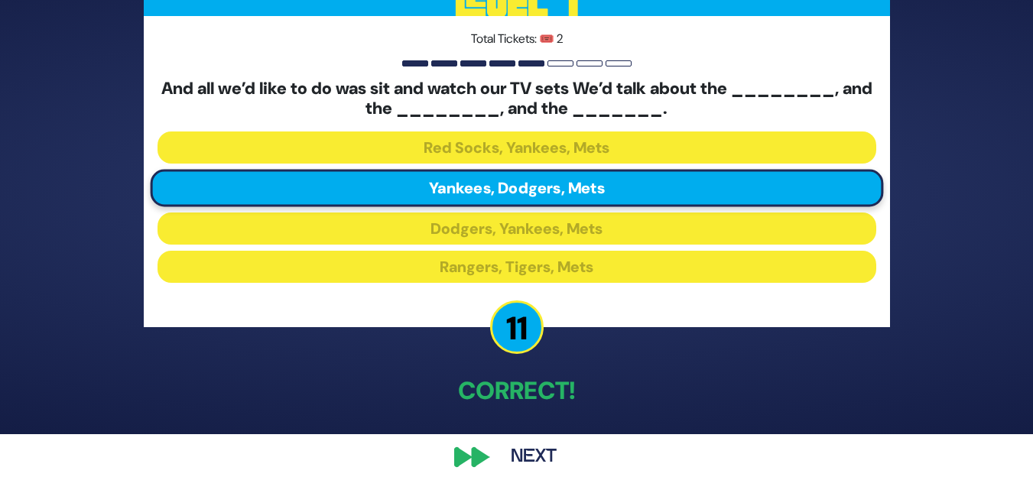
click at [523, 449] on button "Next" at bounding box center [533, 457] width 89 height 35
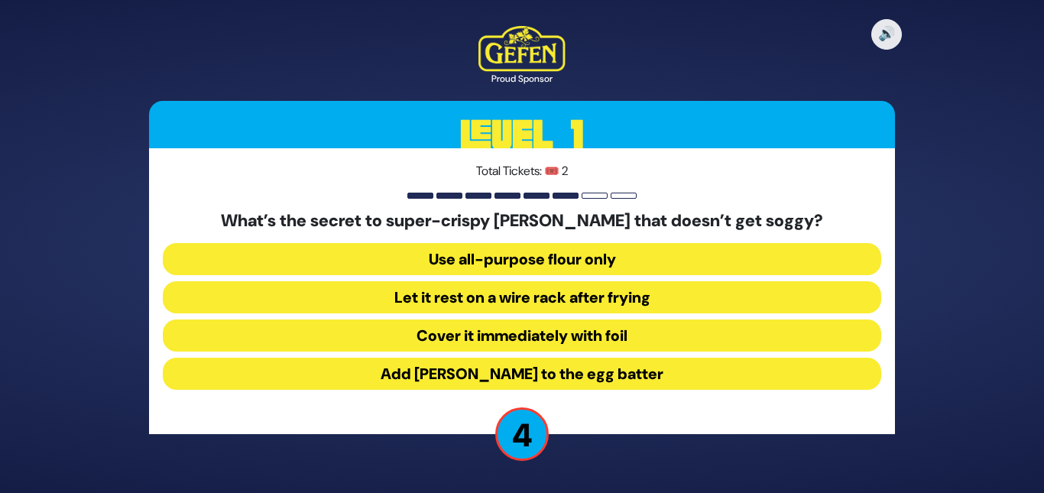
click at [528, 304] on button "Let it rest on a wire rack after frying" at bounding box center [522, 297] width 719 height 32
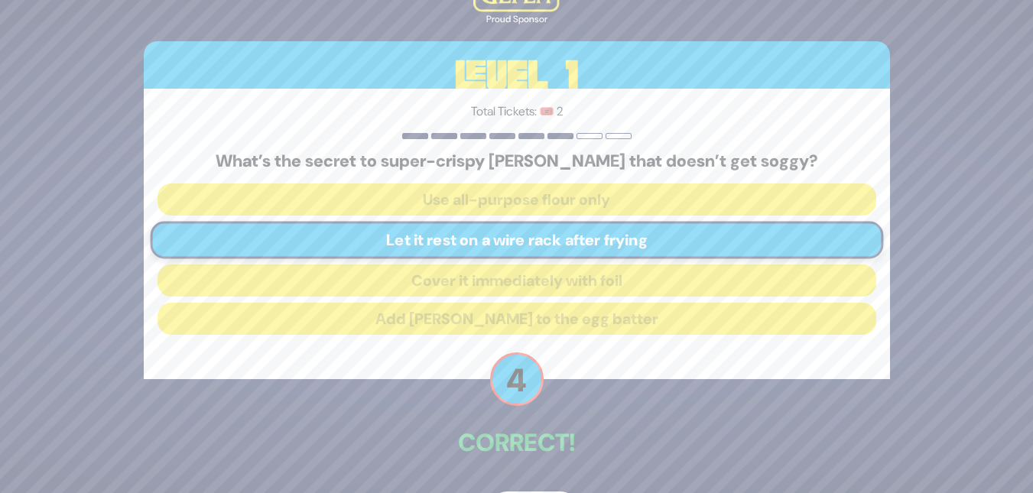
scroll to position [50, 0]
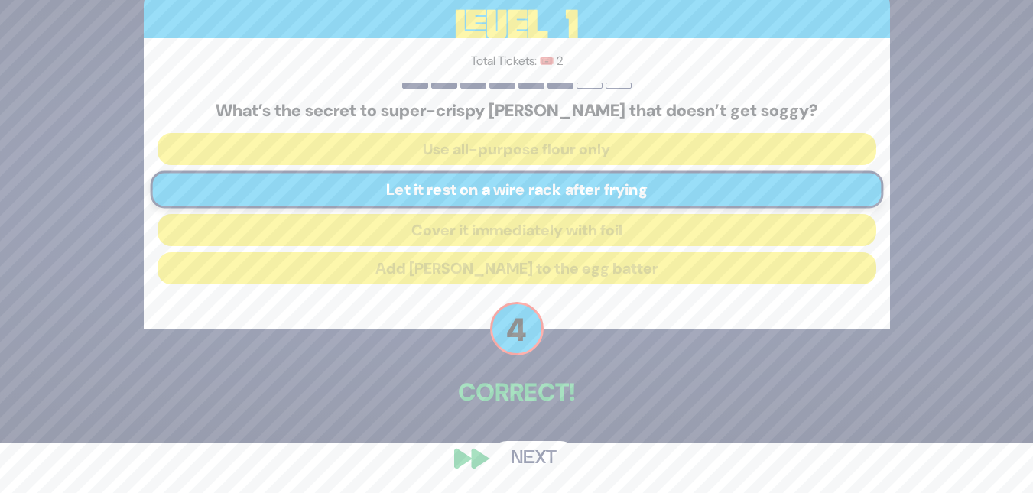
click at [541, 452] on button "Next" at bounding box center [533, 458] width 89 height 35
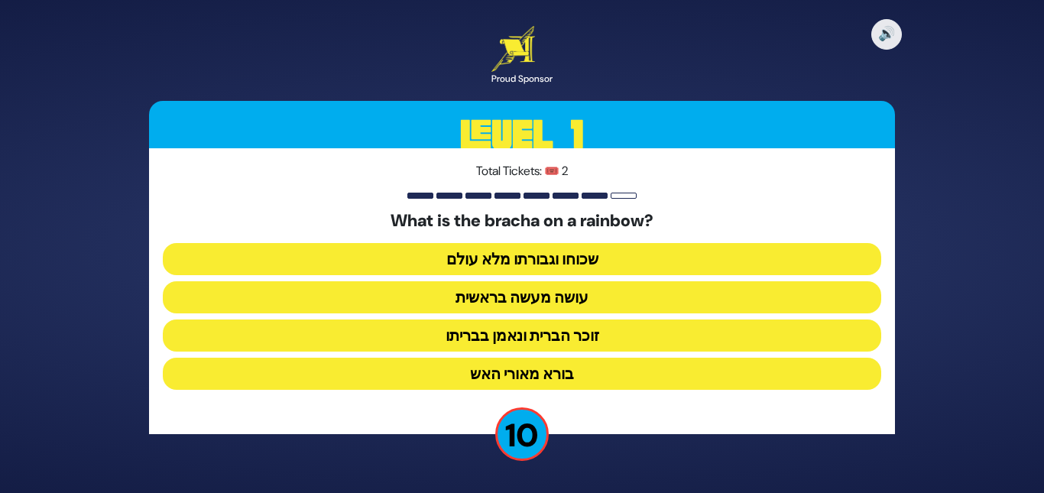
click at [532, 338] on button "זוכר הברית ונאמן בבריתו" at bounding box center [522, 336] width 719 height 32
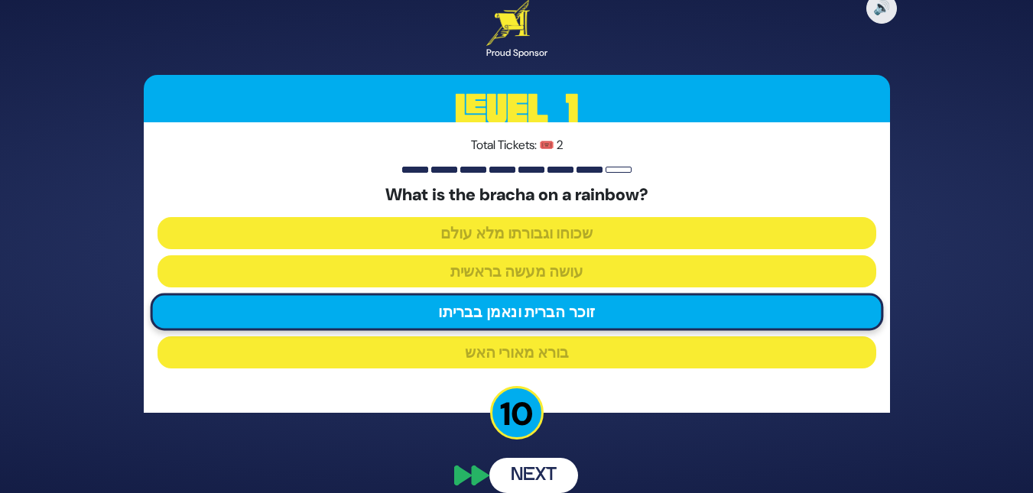
click at [544, 478] on div "🔊 Proud Sponsor Level 1 Total Tickets: 🎟️ 2 What is the bracha on a rainbow? שכ…" at bounding box center [516, 247] width 783 height 530
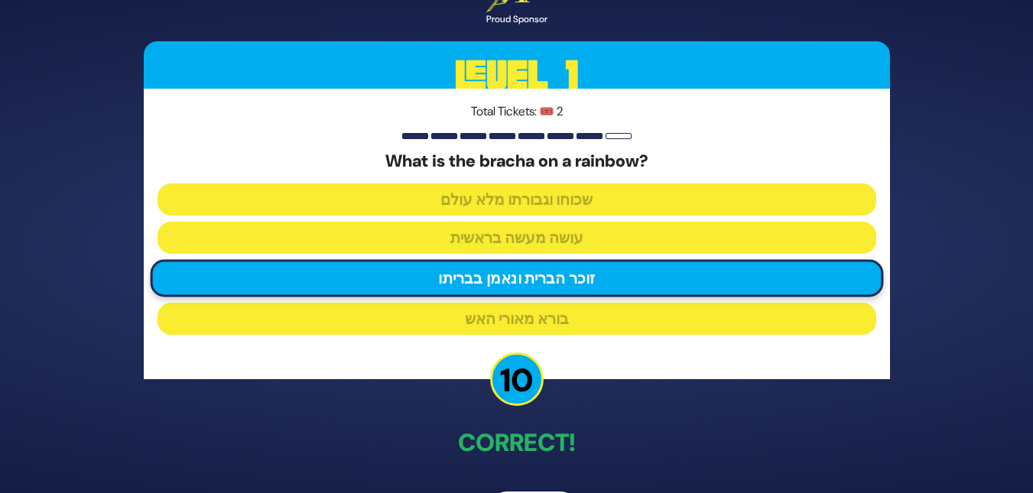
scroll to position [52, 0]
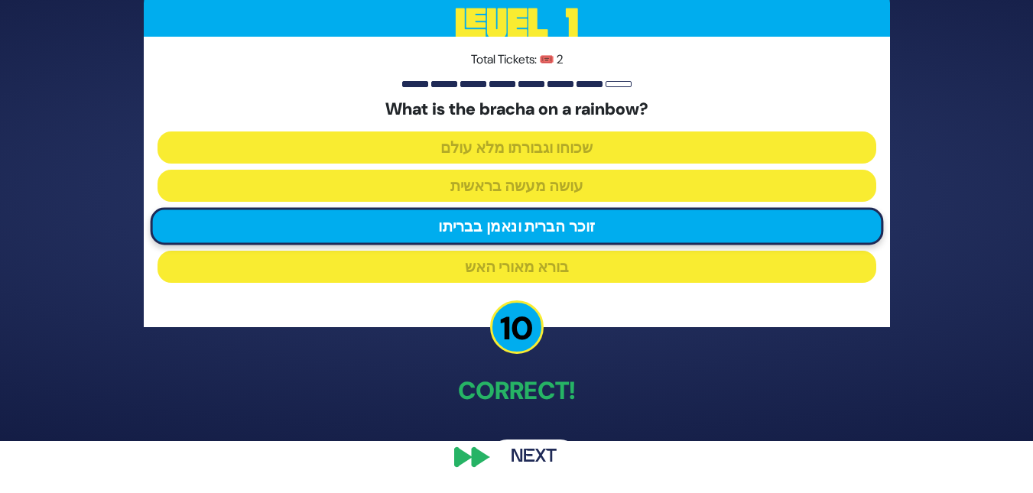
click at [547, 459] on button "Next" at bounding box center [533, 457] width 89 height 35
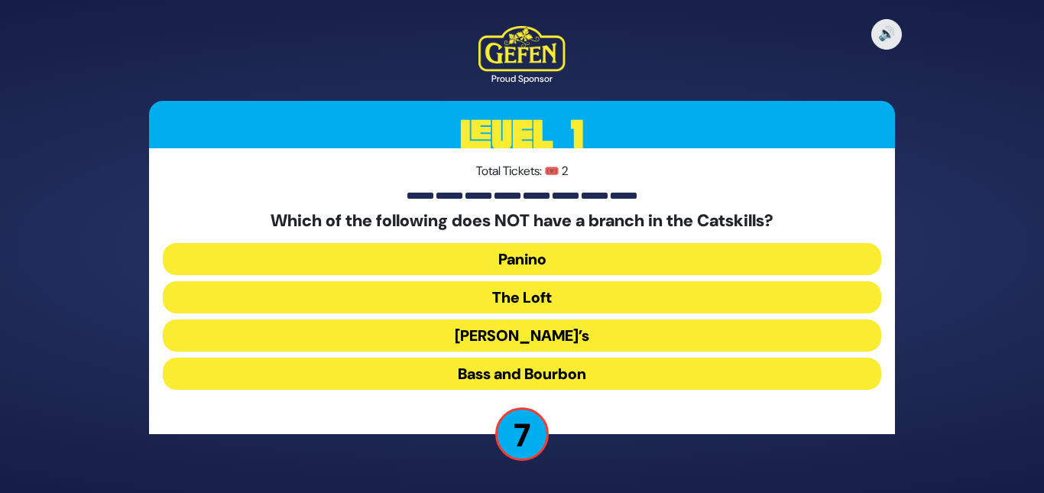
click at [521, 369] on button "Bass and Bourbon" at bounding box center [522, 374] width 719 height 32
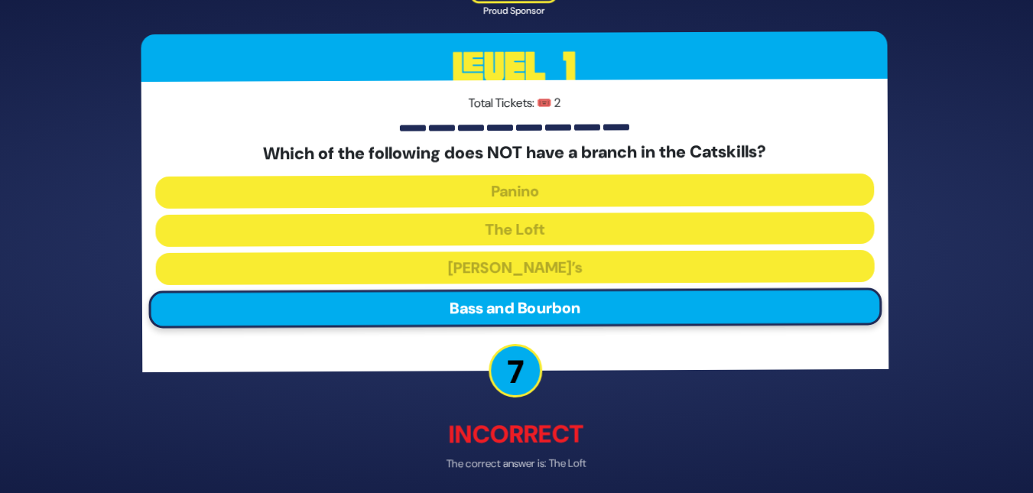
click at [550, 484] on div "🔊 Proud Sponsor Level 1 Total Tickets: 🎟️ 2 Which of the following does NOT hav…" at bounding box center [516, 246] width 783 height 613
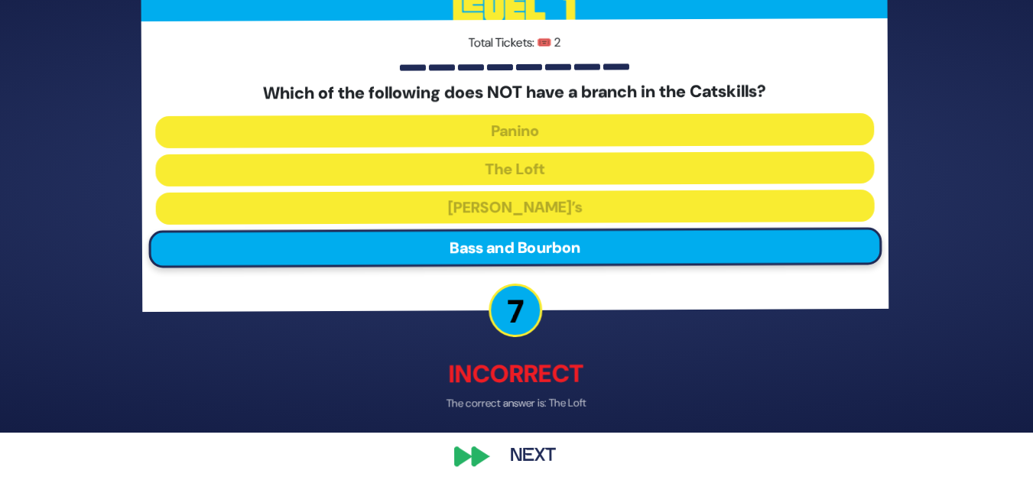
click at [531, 452] on button "Next" at bounding box center [533, 457] width 89 height 35
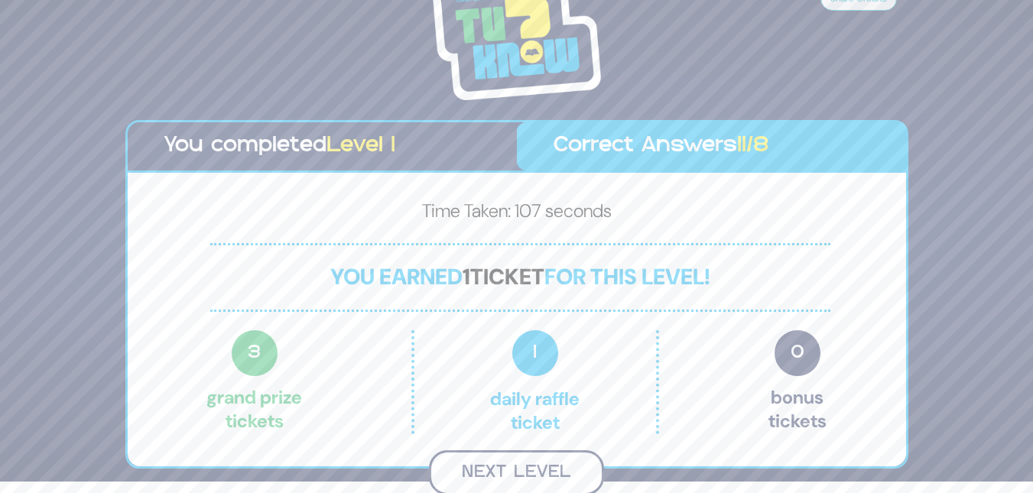
scroll to position [9, 0]
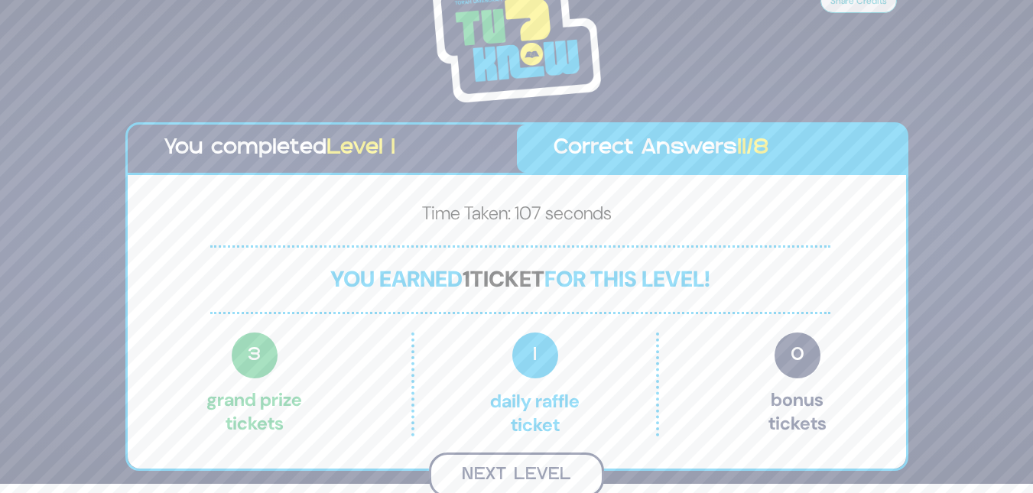
click at [542, 468] on button "Next Level" at bounding box center [516, 475] width 175 height 45
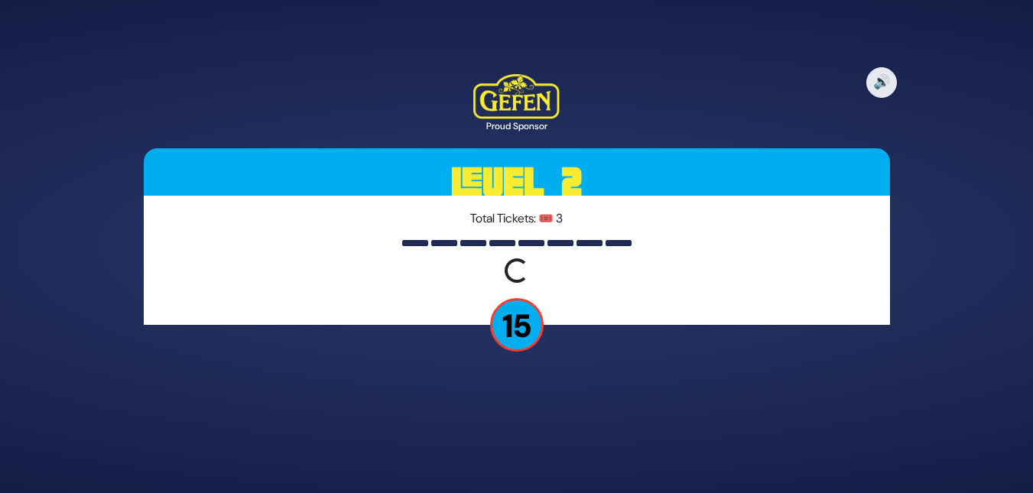
scroll to position [0, 0]
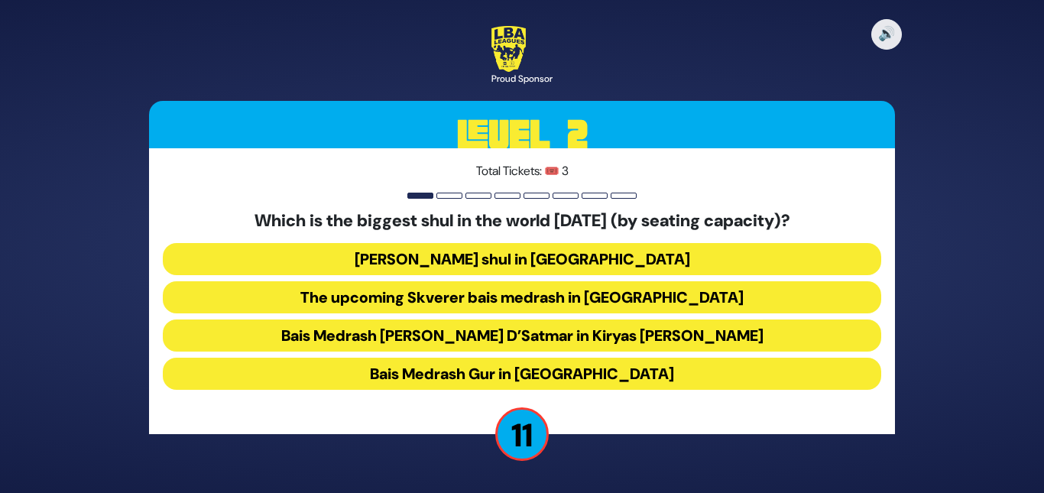
click at [484, 263] on button "[PERSON_NAME] shul in [GEOGRAPHIC_DATA]" at bounding box center [522, 259] width 719 height 32
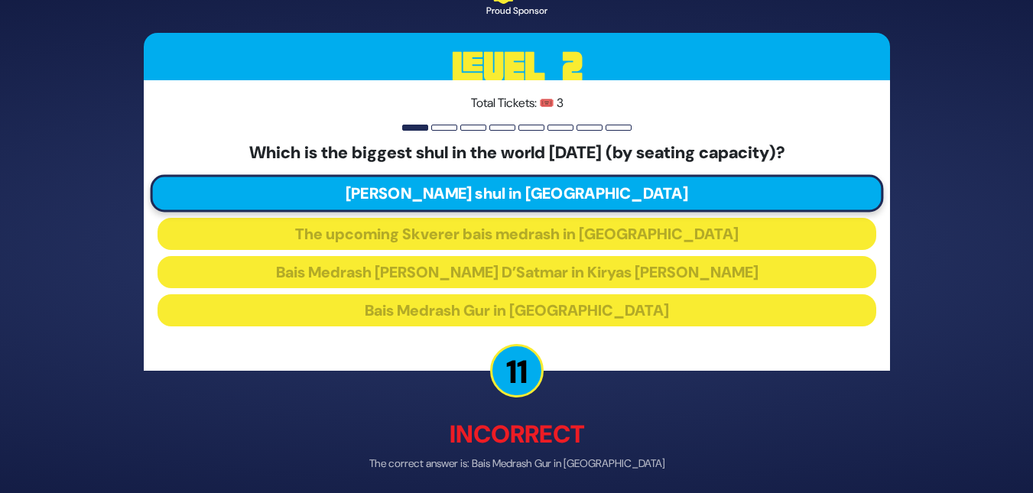
scroll to position [60, 0]
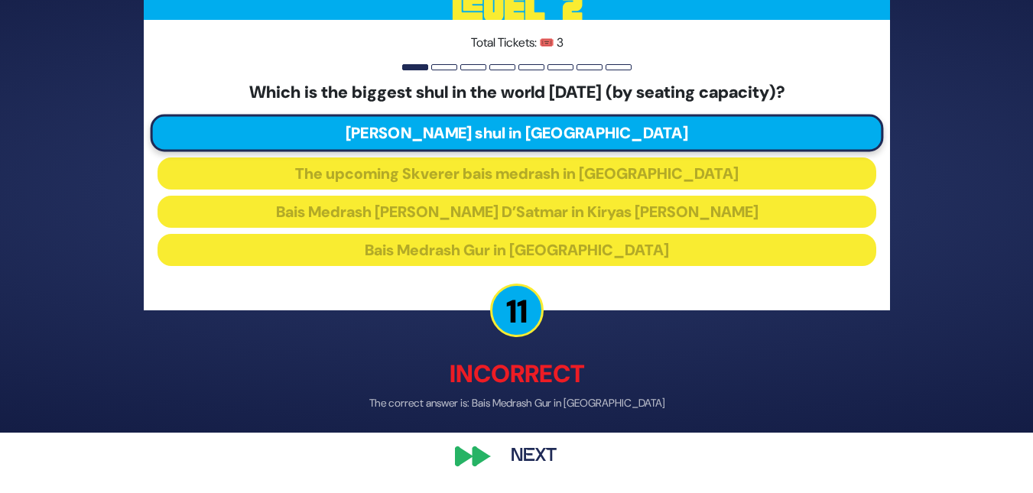
click at [544, 458] on button "Next" at bounding box center [533, 457] width 89 height 35
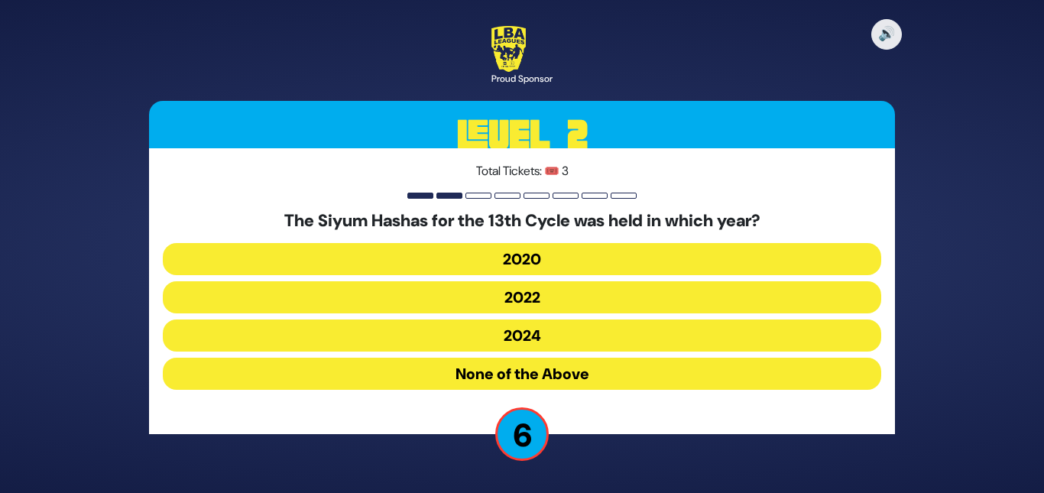
click at [544, 369] on button "None of the Above" at bounding box center [522, 374] width 719 height 32
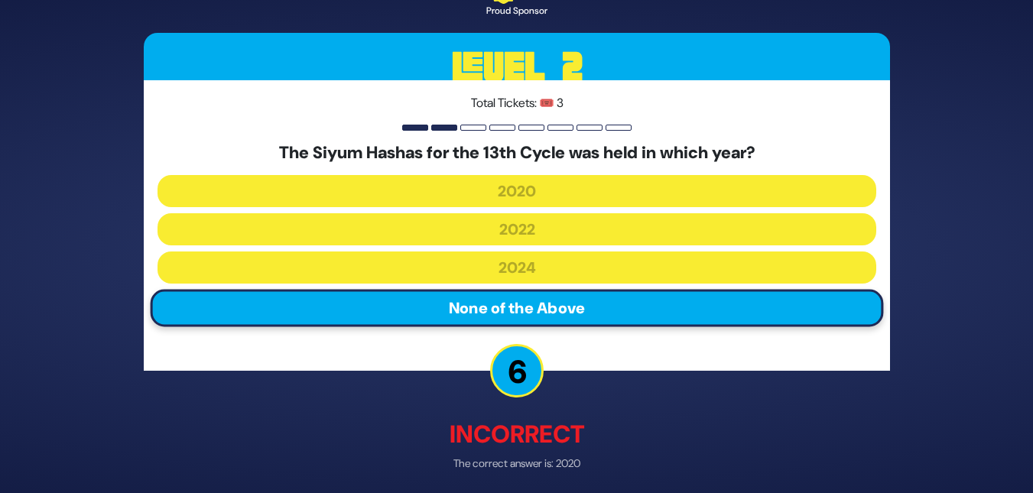
click at [539, 472] on div "🔊 Proud Sponsor Level 2 Total Tickets: 🎟️ 3 The Siyum Hashas for the 13th Cycle…" at bounding box center [516, 246] width 783 height 613
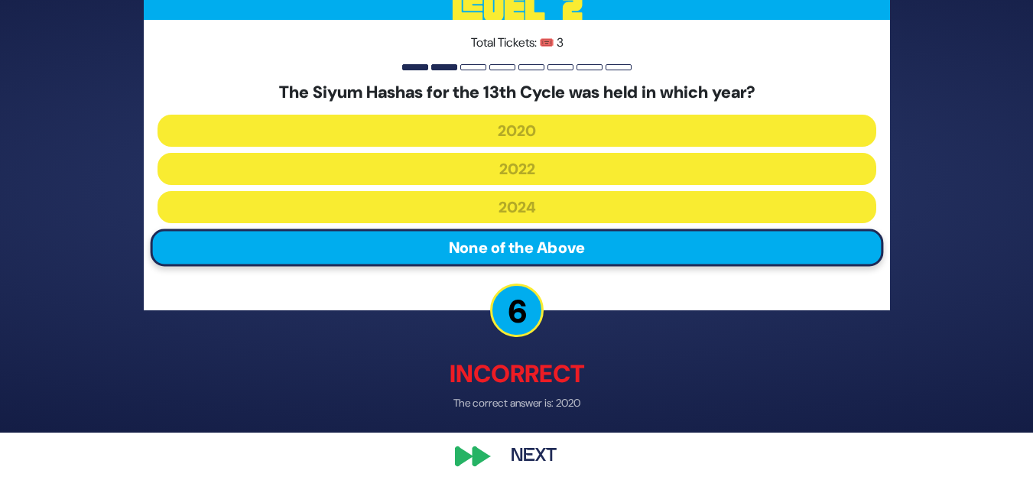
click at [526, 446] on button "Next" at bounding box center [533, 457] width 89 height 35
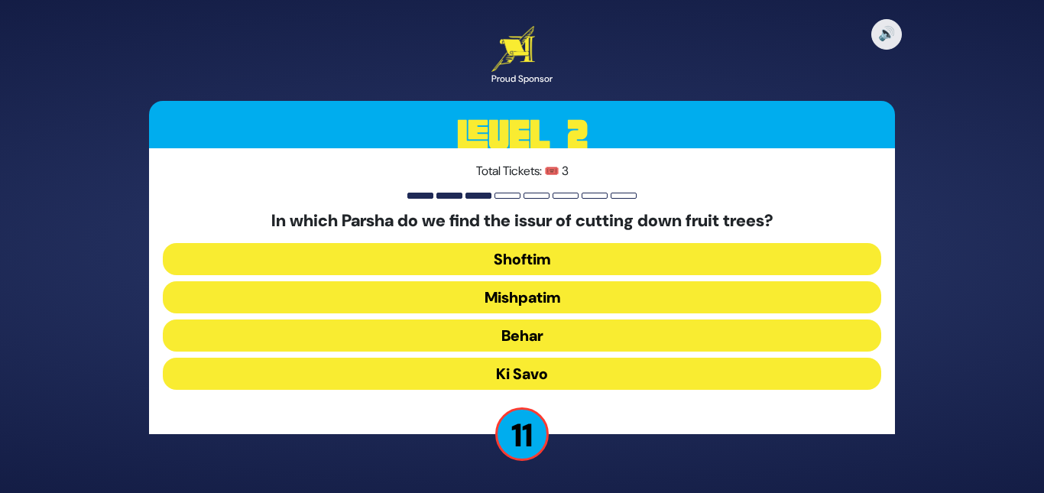
click at [556, 299] on button "Mishpatim" at bounding box center [522, 297] width 719 height 32
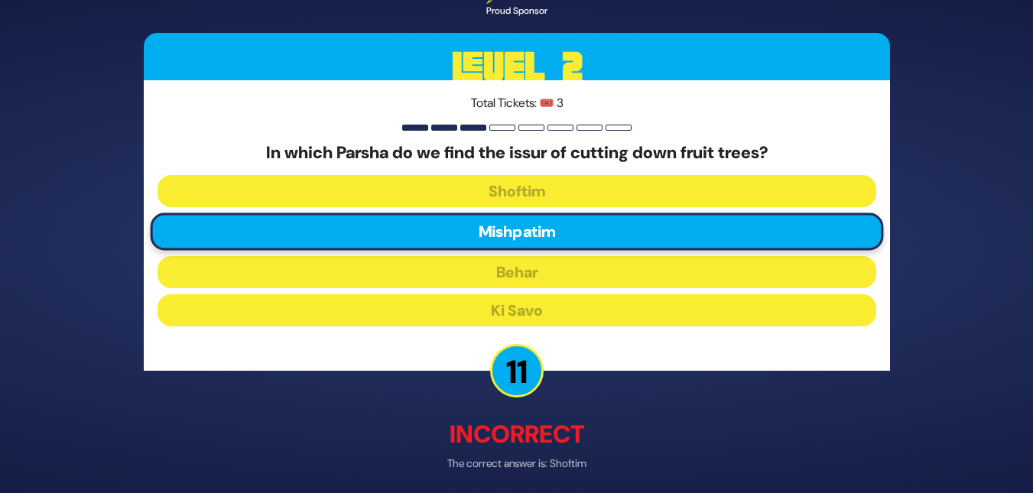
scroll to position [60, 0]
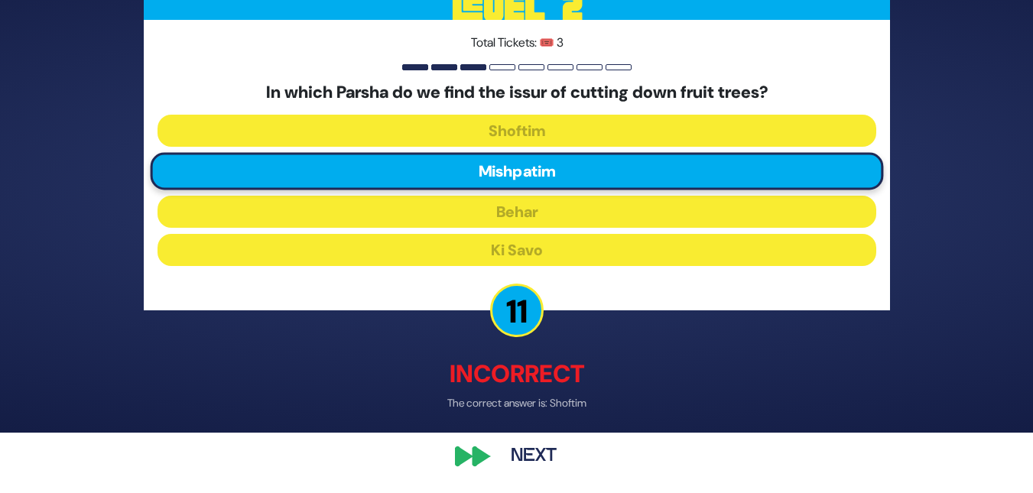
click at [551, 455] on button "Next" at bounding box center [533, 457] width 89 height 35
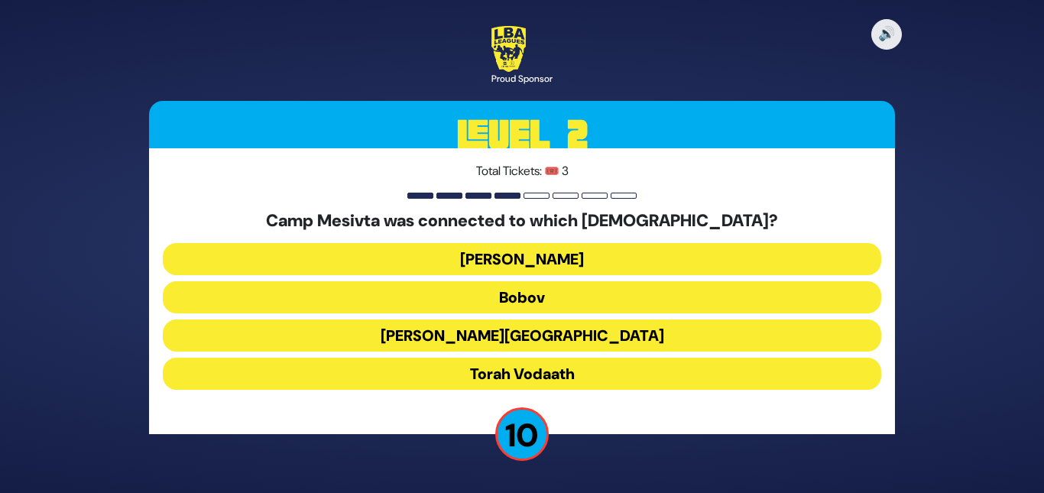
click at [532, 374] on button "Torah Vodaath" at bounding box center [522, 374] width 719 height 32
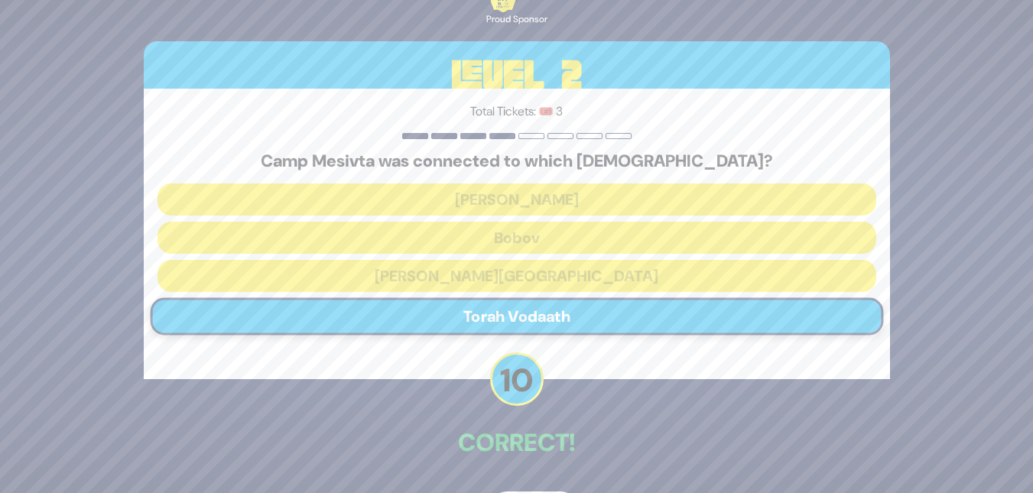
click at [548, 485] on div "🔊 Proud Sponsor Level 2 Total Tickets: 🎟️ 3 Camp Mesivta was connected to which…" at bounding box center [516, 246] width 783 height 597
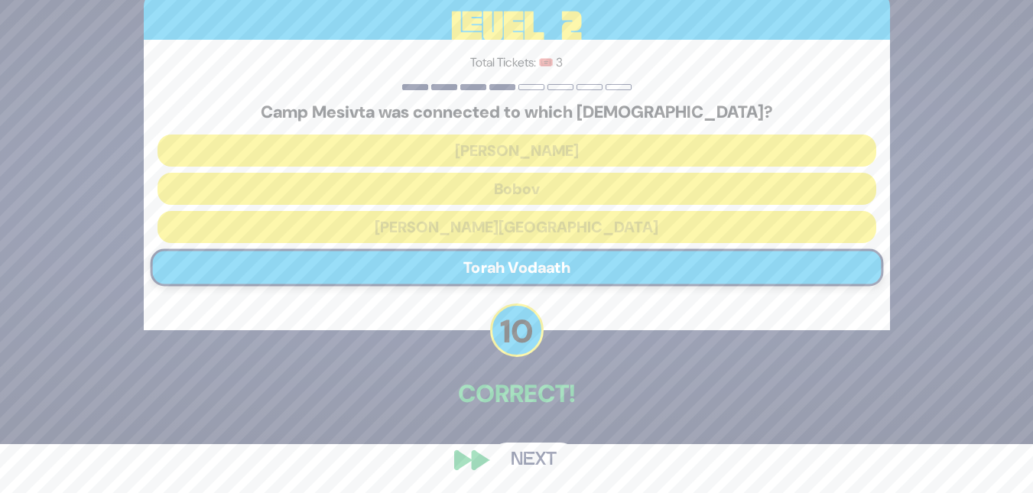
click at [539, 469] on button "Next" at bounding box center [533, 460] width 89 height 35
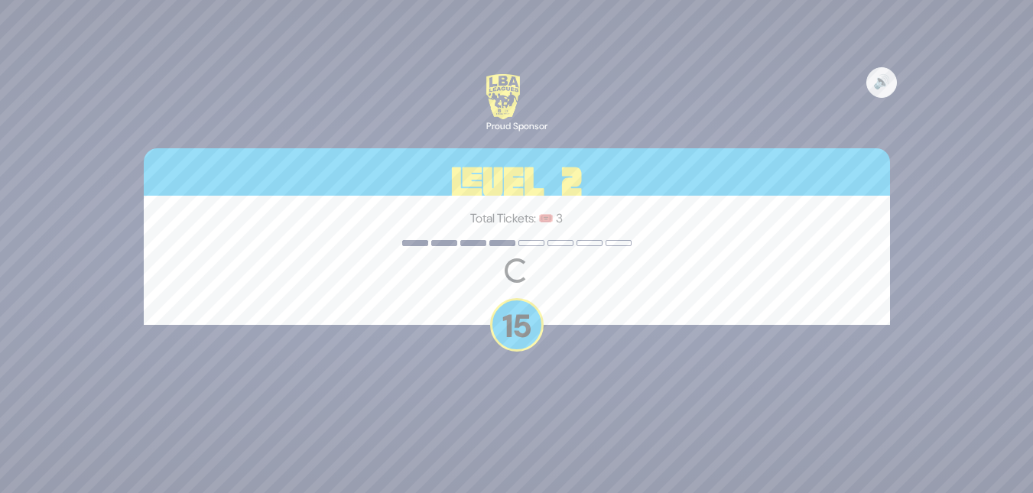
scroll to position [0, 0]
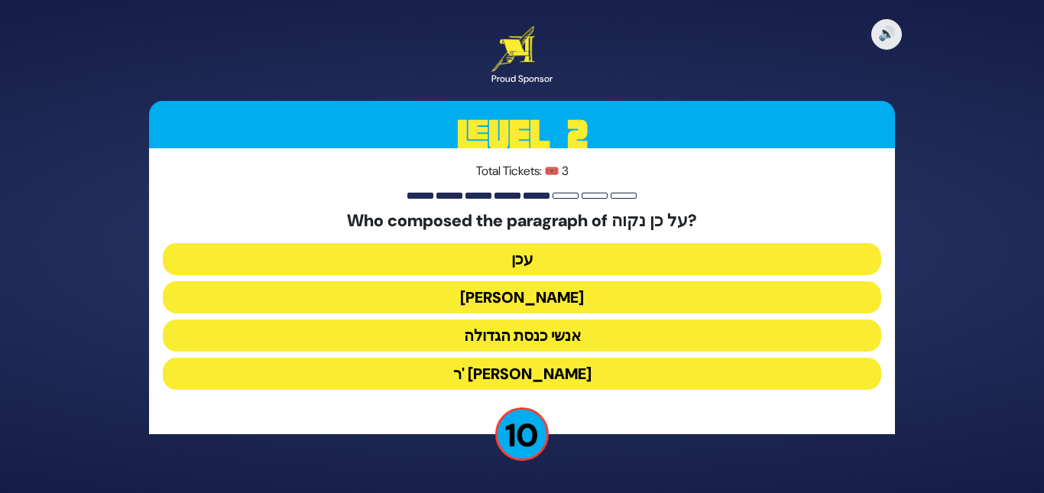
click at [607, 255] on button "עכן" at bounding box center [522, 259] width 719 height 32
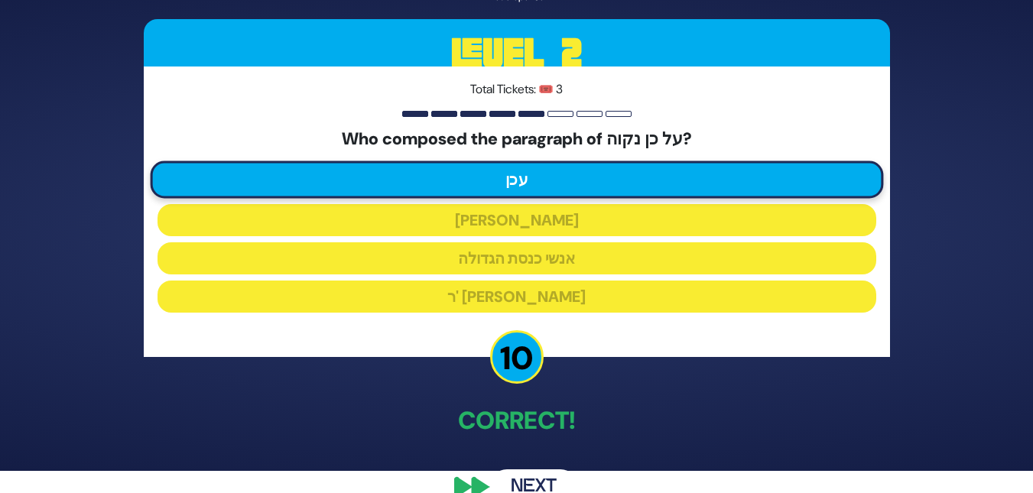
scroll to position [52, 0]
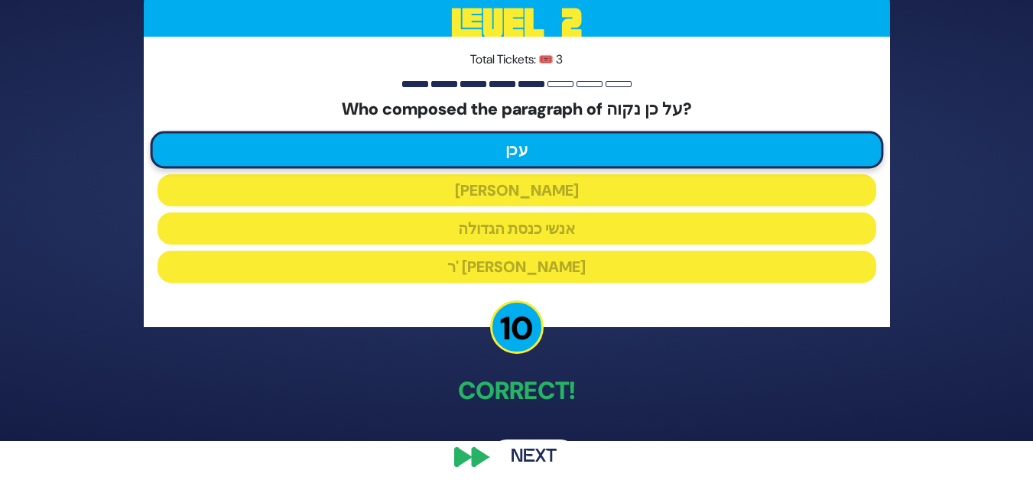
click at [551, 454] on button "Next" at bounding box center [533, 457] width 89 height 35
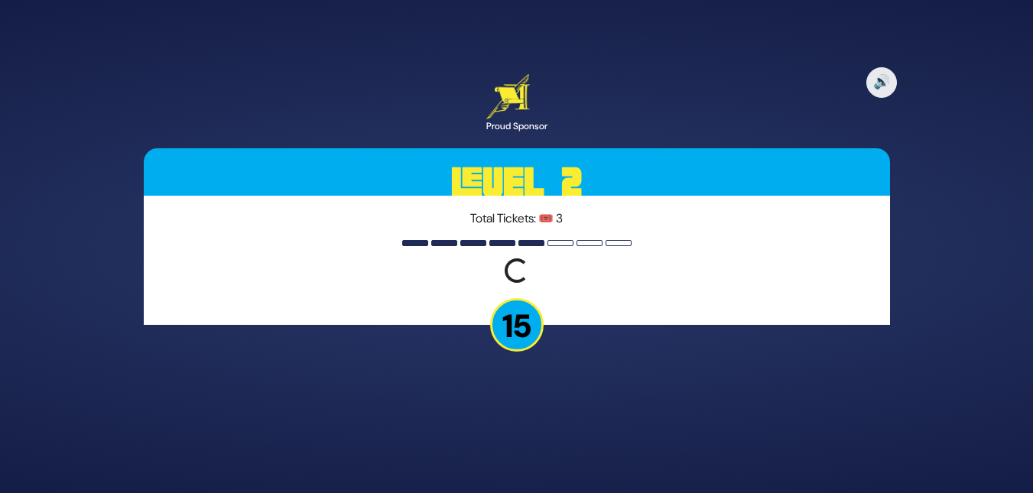
scroll to position [0, 0]
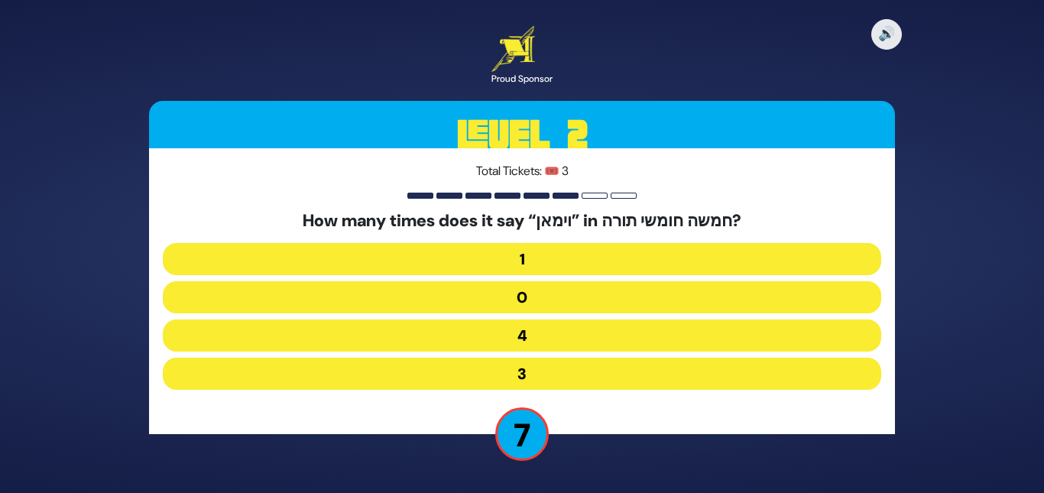
click at [536, 269] on button "1" at bounding box center [522, 259] width 719 height 32
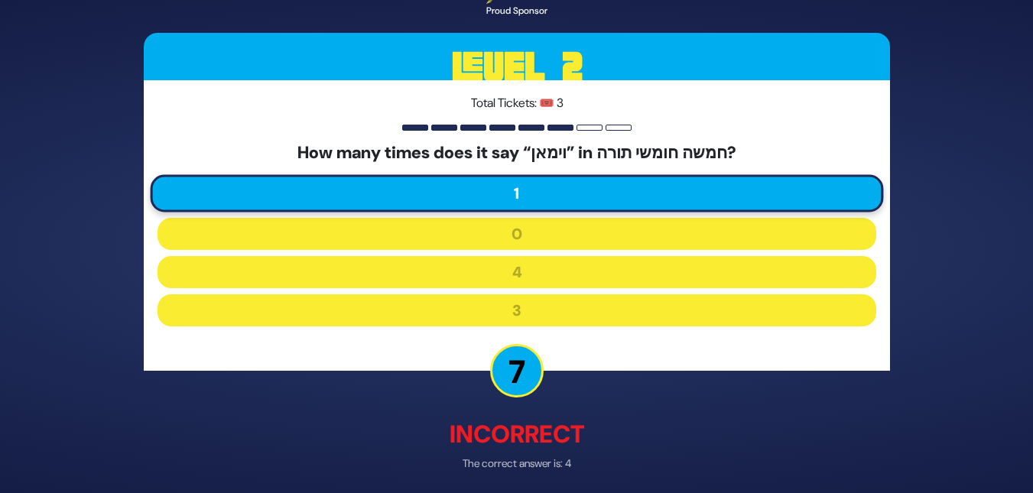
scroll to position [60, 0]
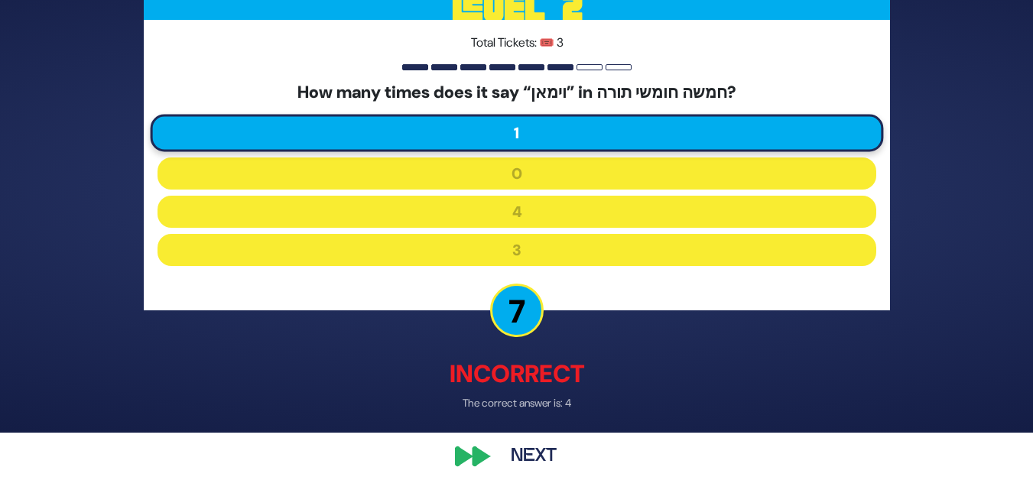
click at [562, 455] on button "Next" at bounding box center [533, 457] width 89 height 35
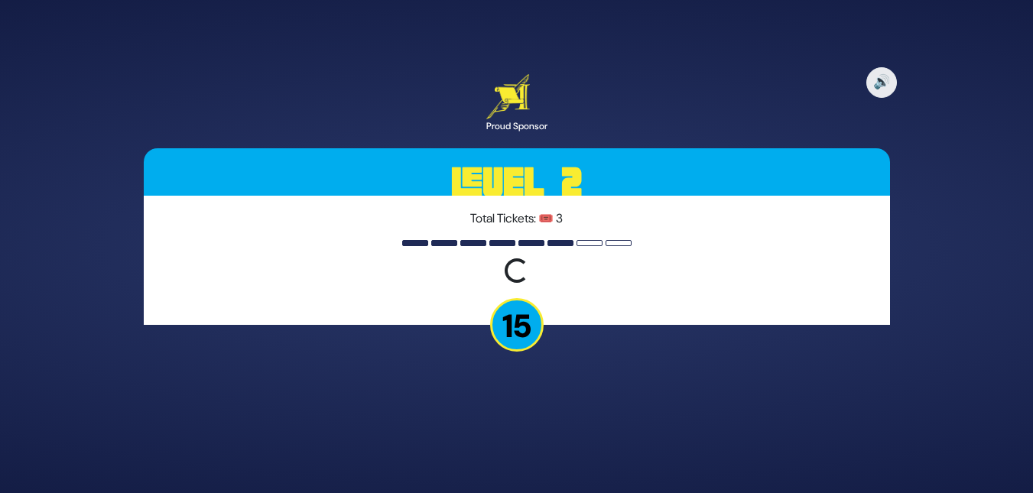
scroll to position [0, 0]
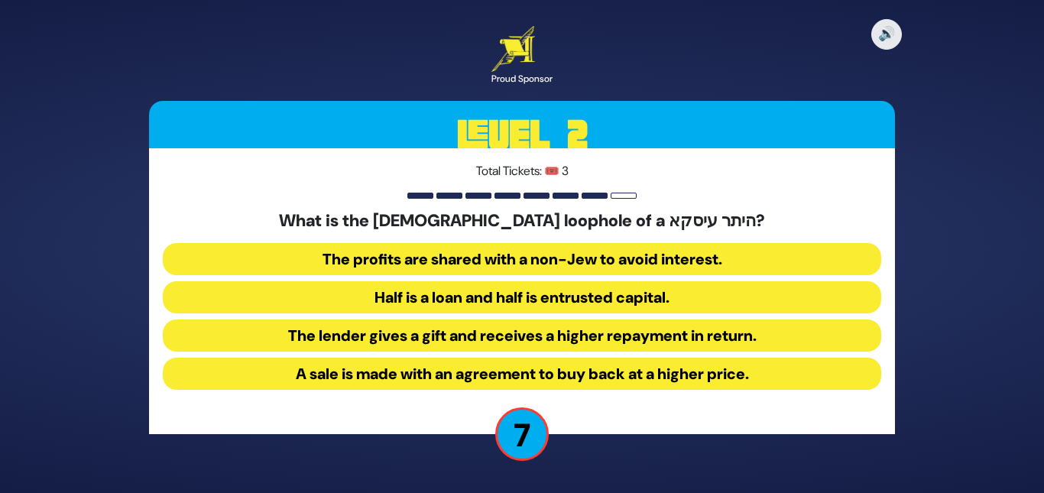
click at [563, 339] on button "The lender gives a gift and receives a higher repayment in return." at bounding box center [522, 336] width 719 height 32
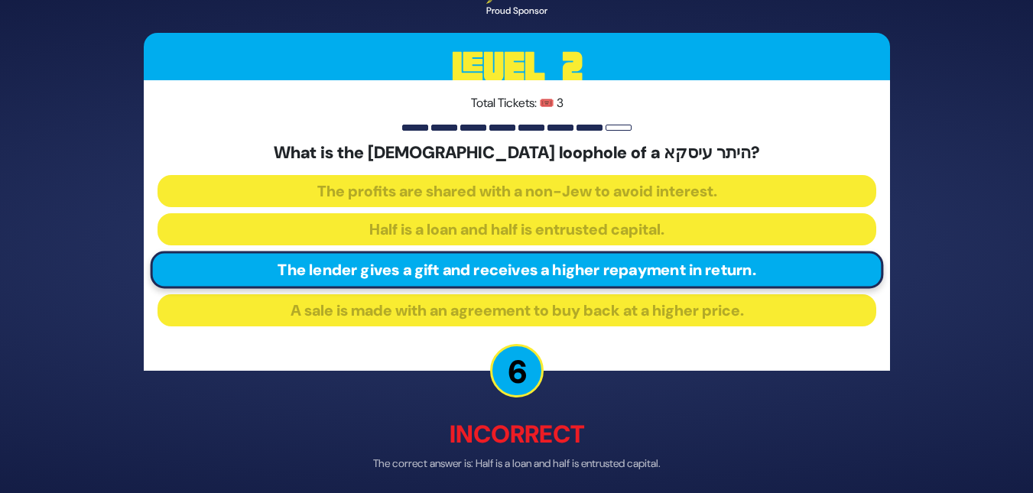
click at [529, 480] on div "🔊 Proud Sponsor Level 2 Total Tickets: 🎟️ 3 What is the halachic loophole of a …" at bounding box center [516, 246] width 783 height 613
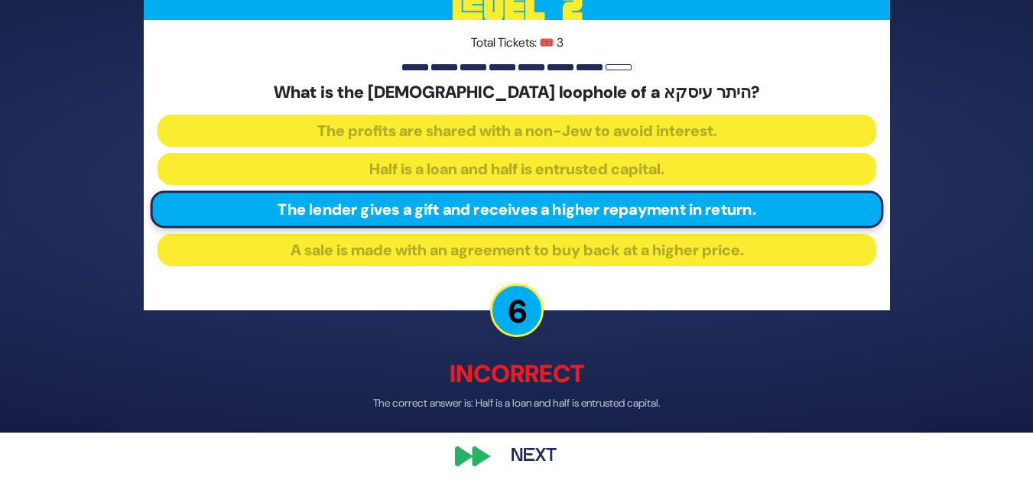
click at [537, 446] on button "Next" at bounding box center [533, 457] width 89 height 35
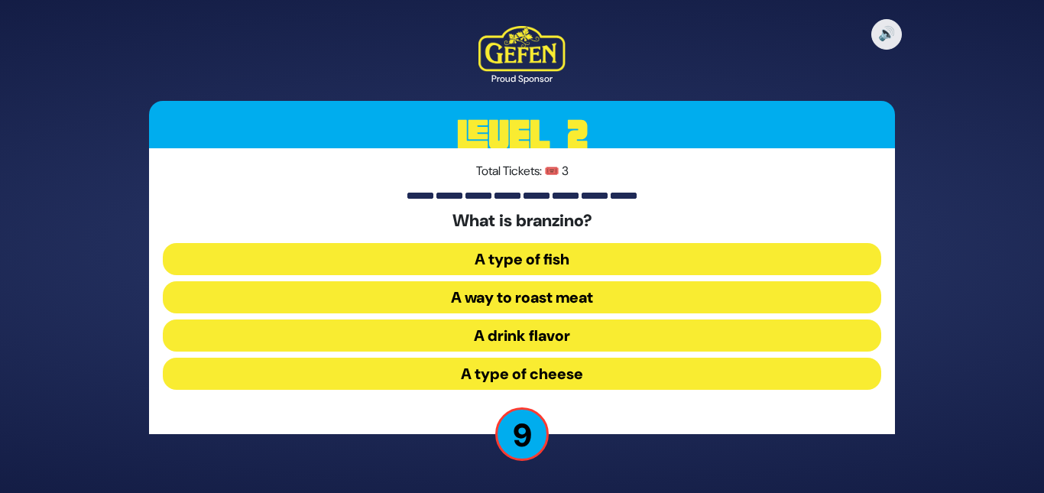
click at [473, 265] on button "A type of fish" at bounding box center [522, 259] width 719 height 32
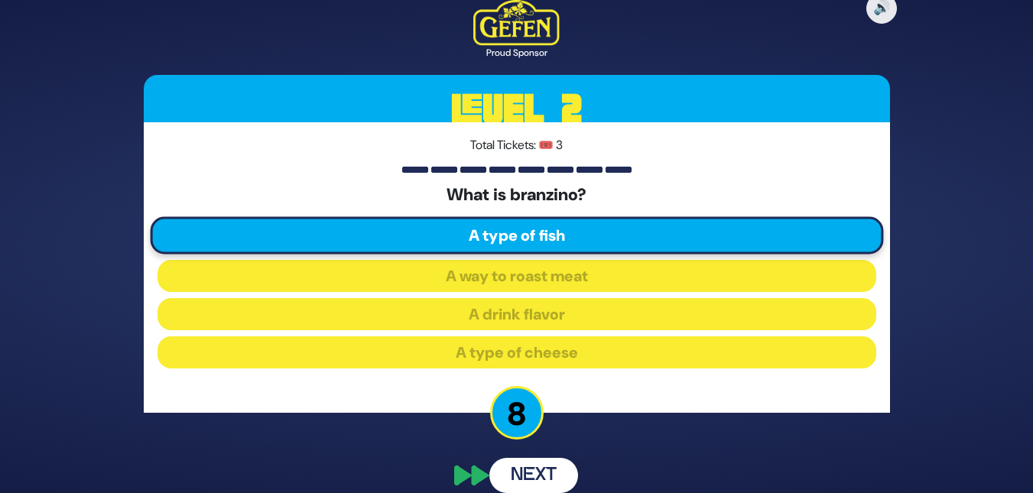
click at [550, 482] on div "🔊 Proud Sponsor Level 2 Total Tickets: 🎟️ 3 What is branzino? A type of fish A …" at bounding box center [516, 247] width 783 height 530
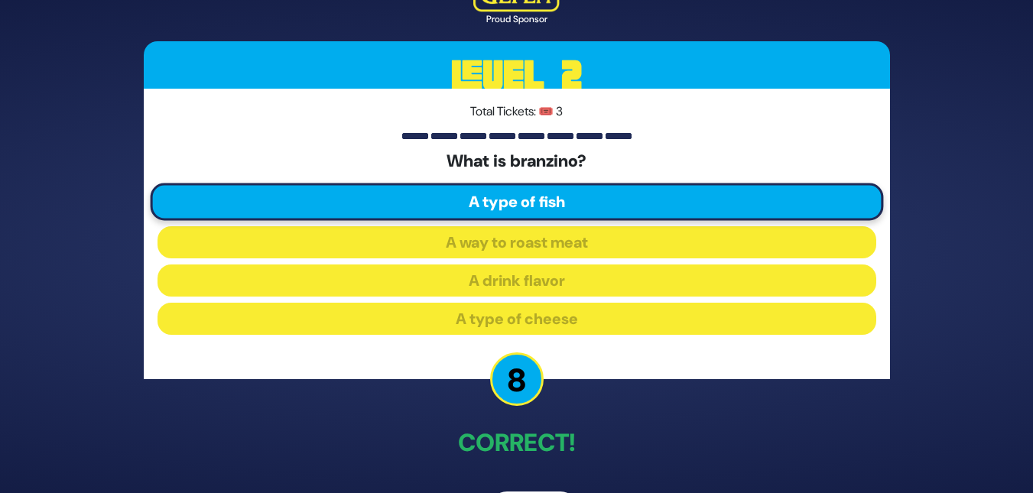
scroll to position [52, 0]
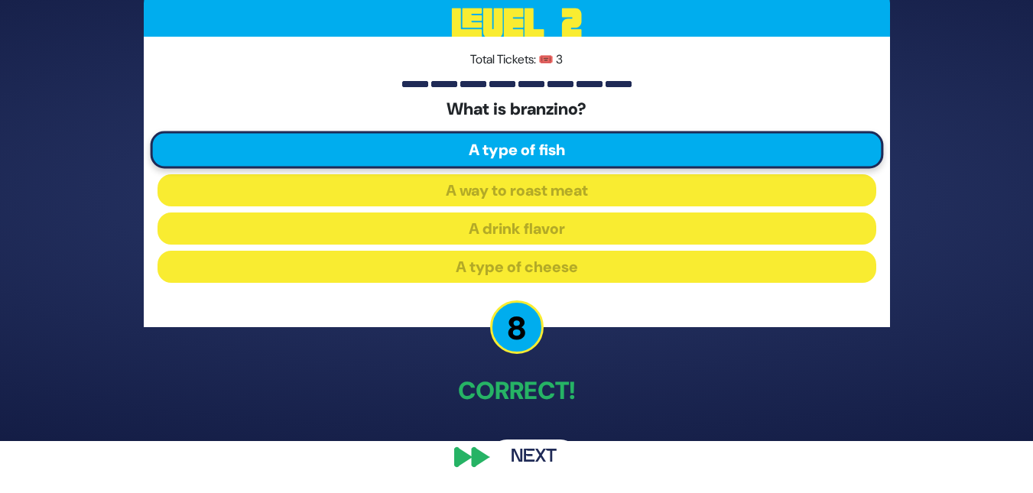
click at [500, 462] on button "Next" at bounding box center [533, 457] width 89 height 35
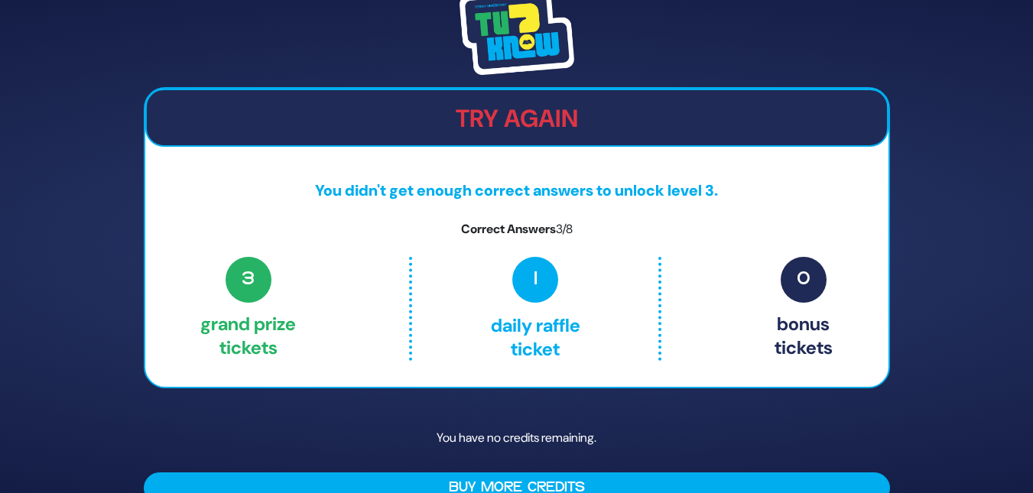
scroll to position [29, 0]
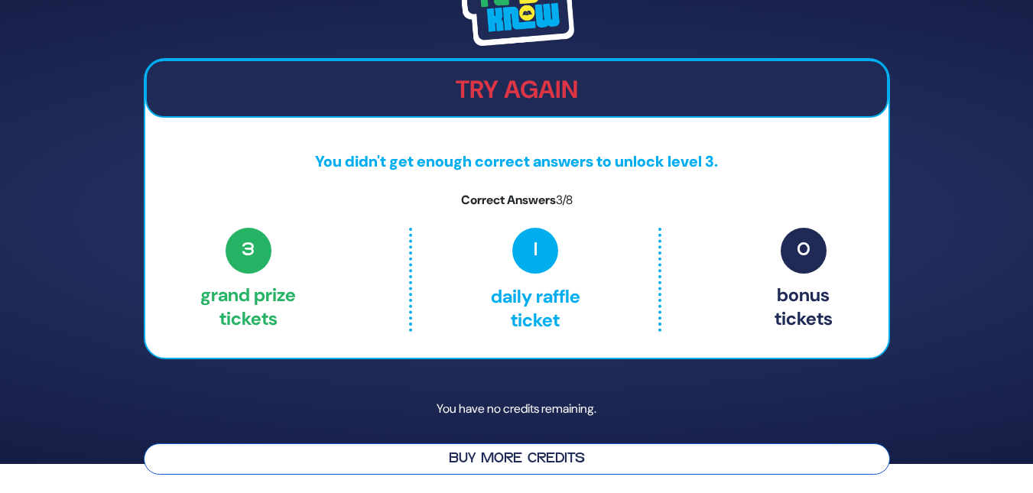
click at [596, 456] on button "Buy More Credits" at bounding box center [517, 458] width 746 height 31
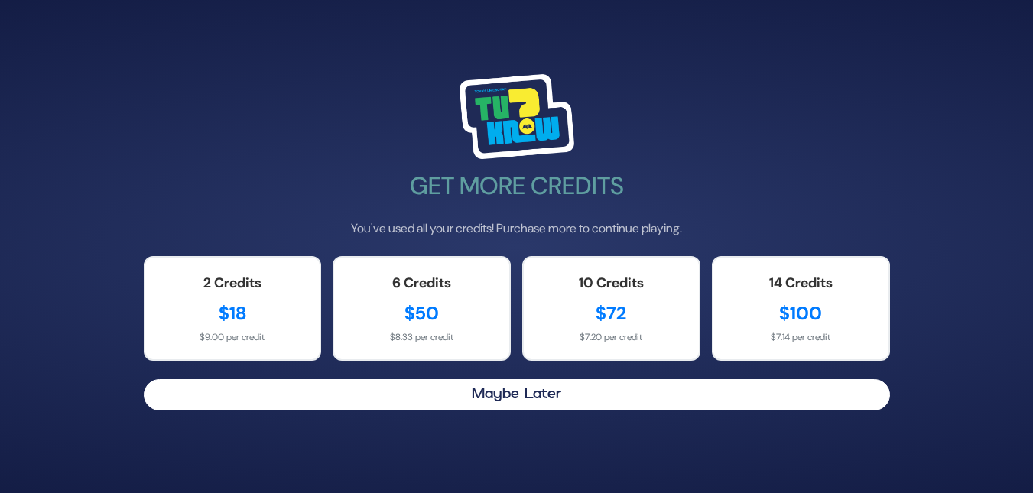
scroll to position [0, 0]
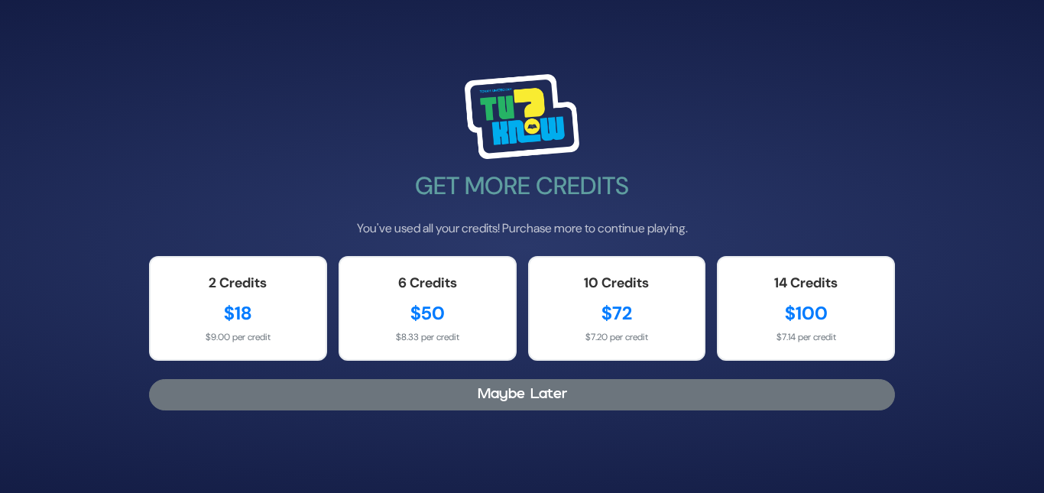
click at [410, 386] on button "Maybe Later" at bounding box center [522, 394] width 746 height 31
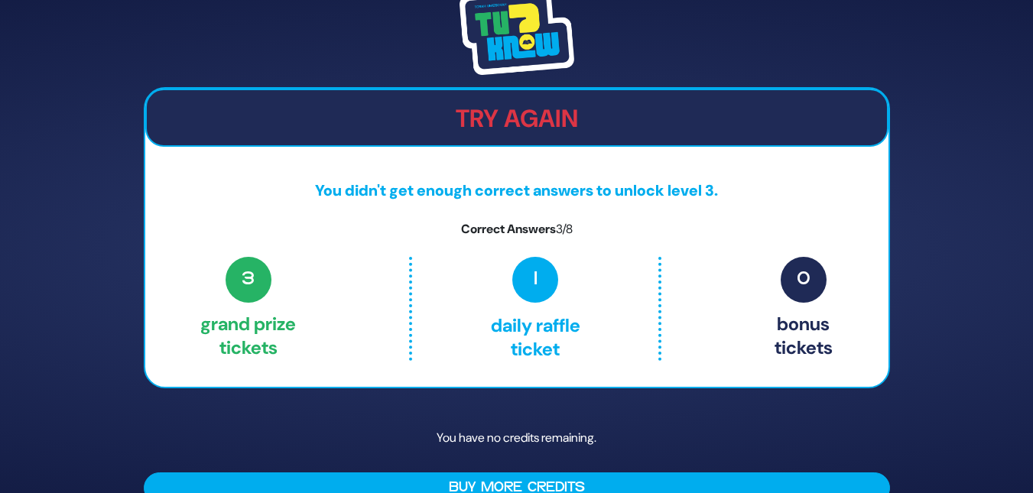
click at [551, 44] on img at bounding box center [516, 32] width 115 height 86
